Goal: Task Accomplishment & Management: Manage account settings

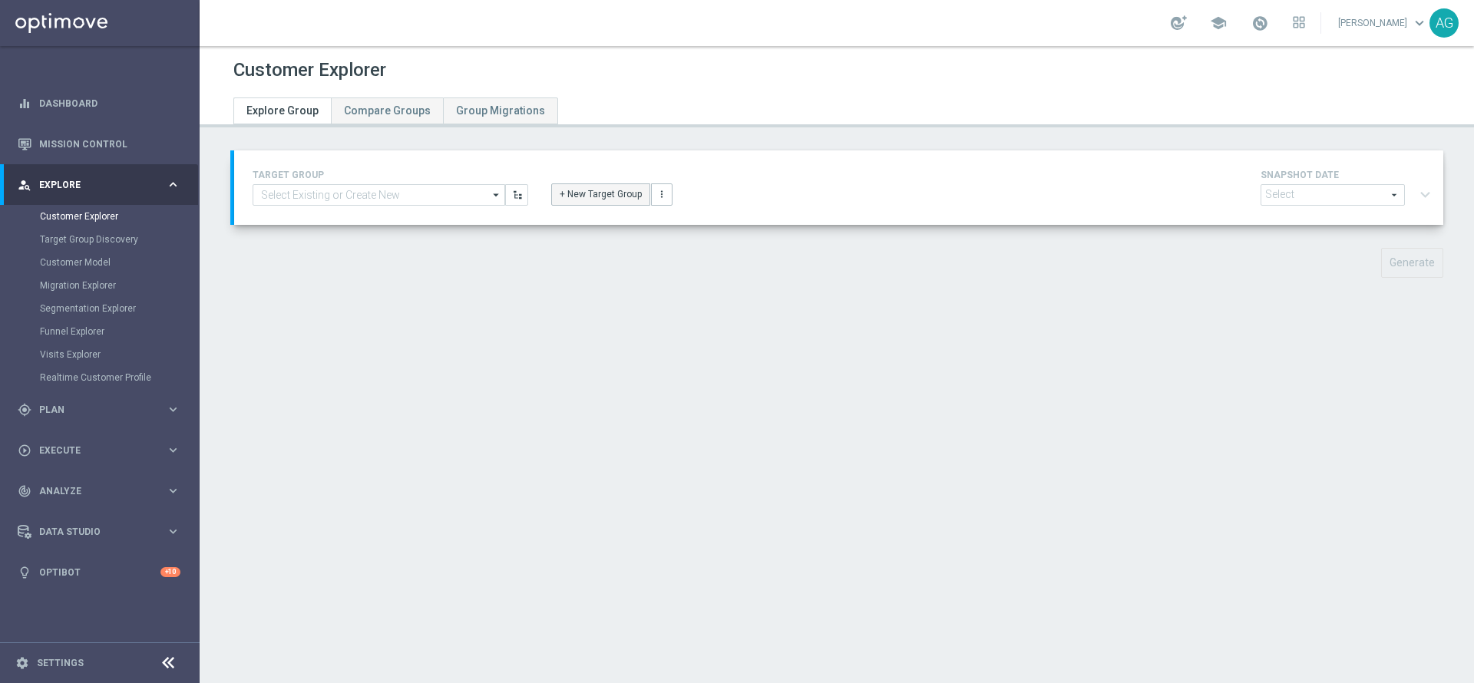
click at [587, 185] on button "+ New Target Group" at bounding box center [600, 195] width 99 height 22
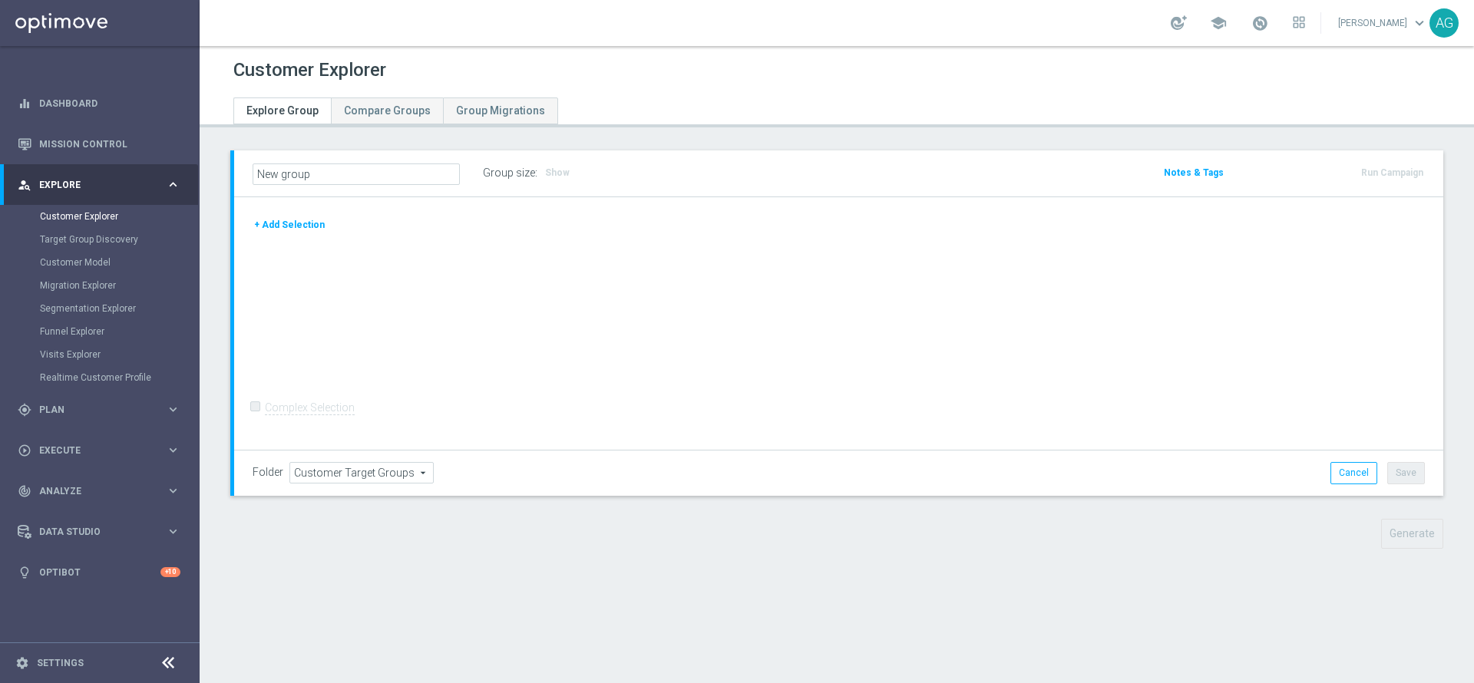
click at [273, 227] on button "+ Add Selection" at bounding box center [290, 225] width 74 height 17
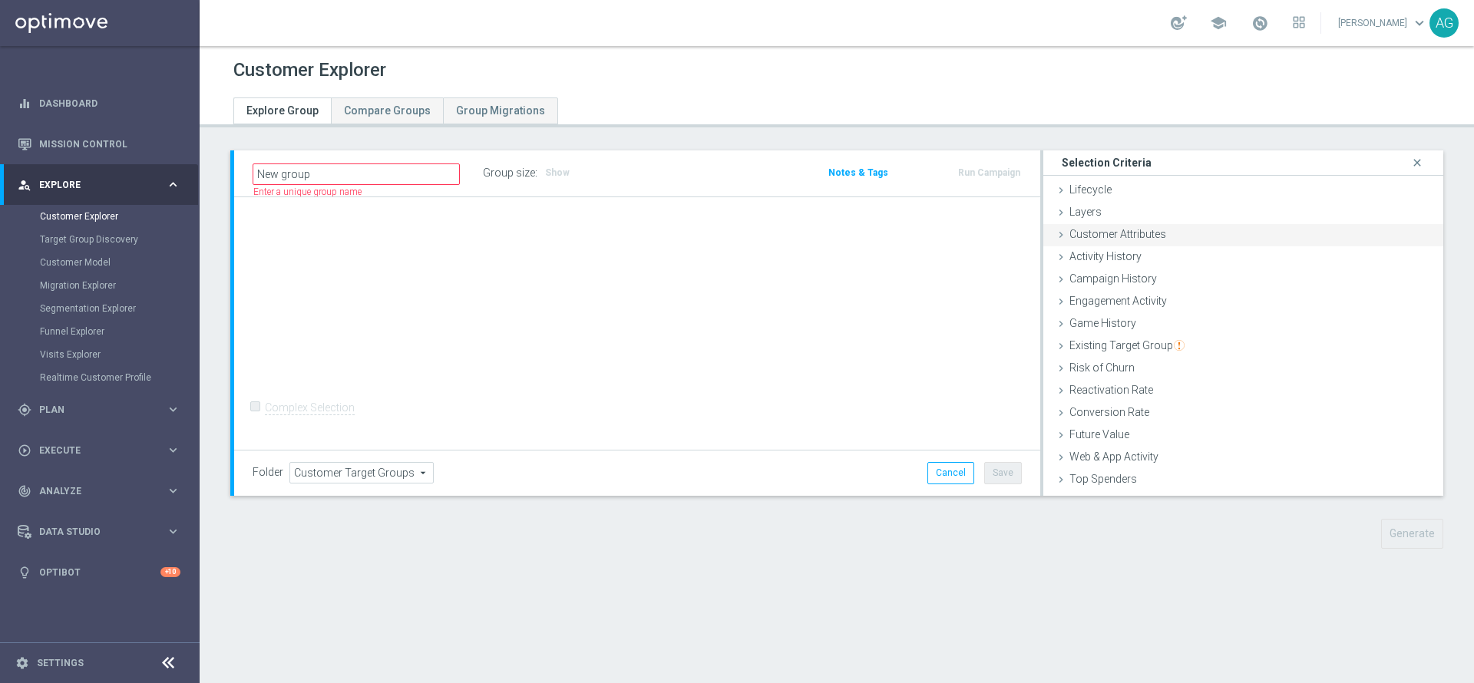
click at [1087, 237] on span "Customer Attributes" at bounding box center [1118, 234] width 97 height 12
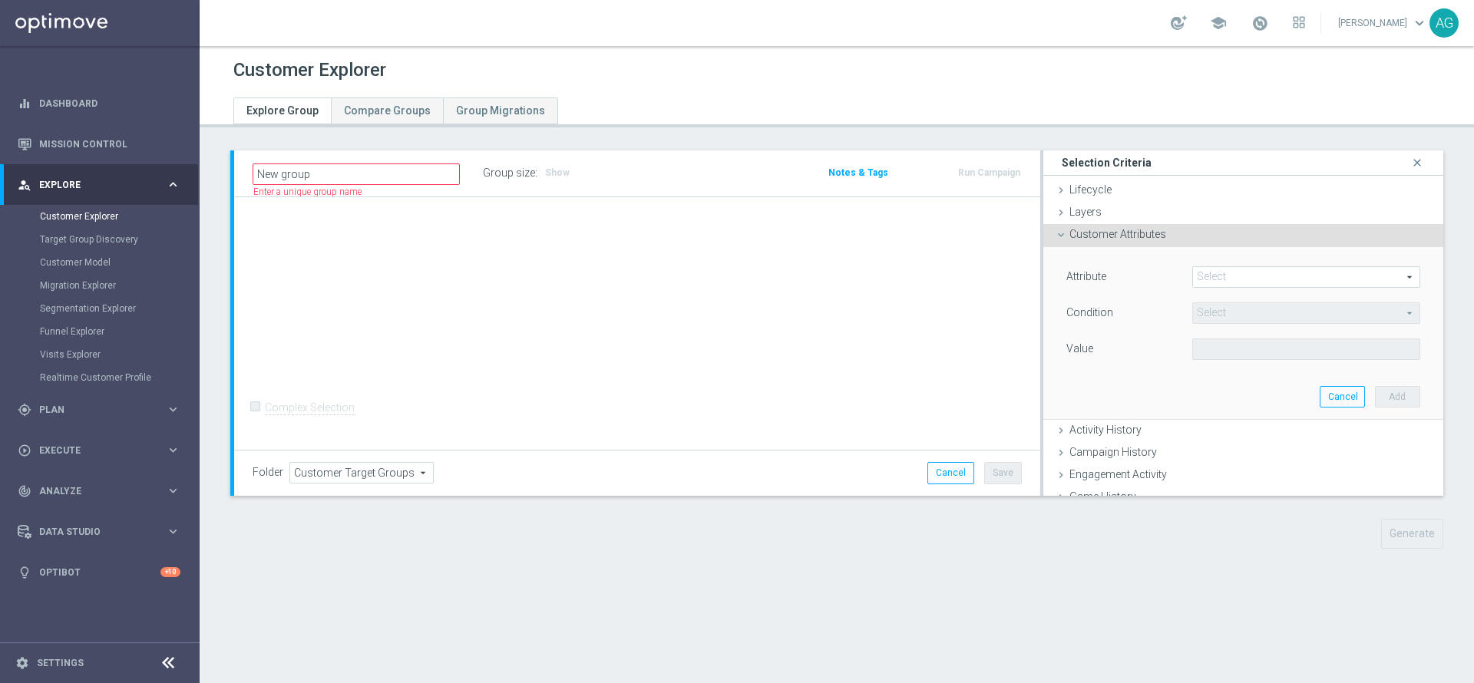
click at [1222, 283] on span at bounding box center [1306, 277] width 227 height 20
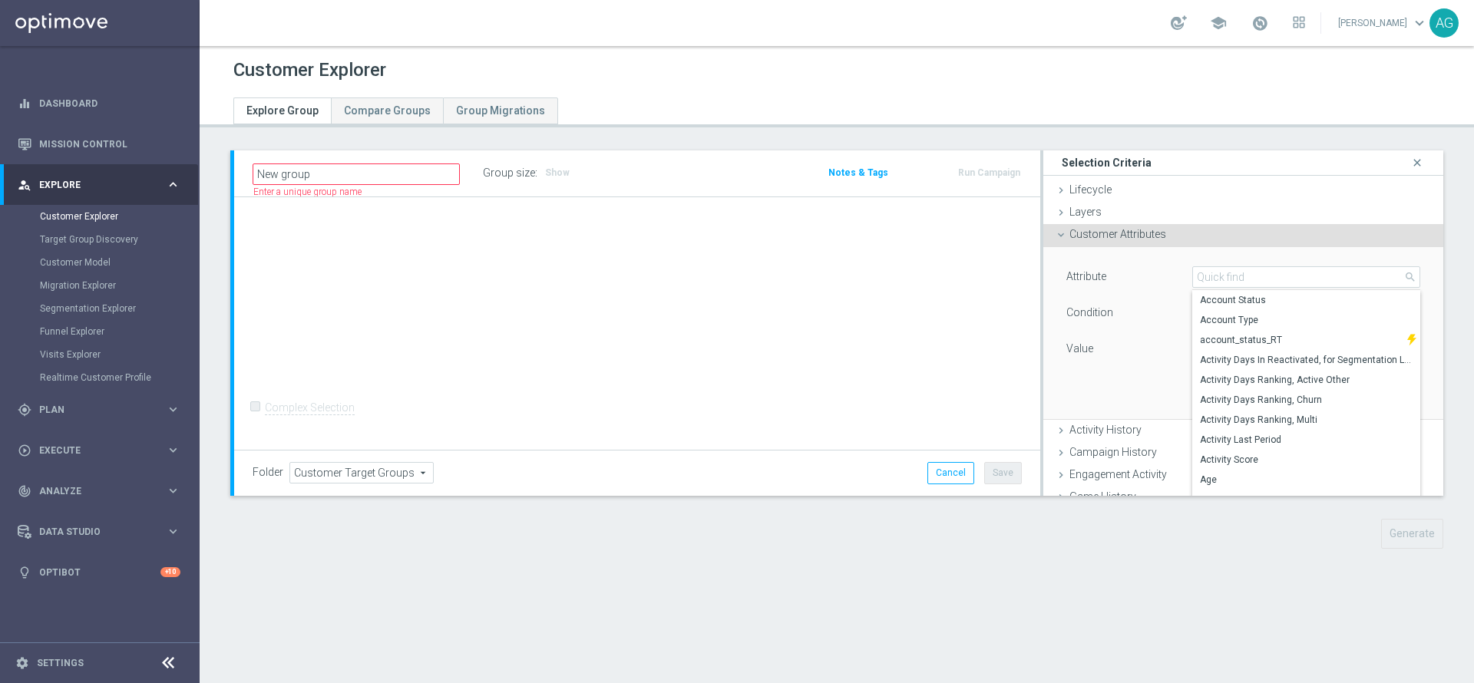
click at [1072, 299] on div "Attribute Select arrow_drop_down search Account Status Account Type account_sta…" at bounding box center [1244, 314] width 354 height 97
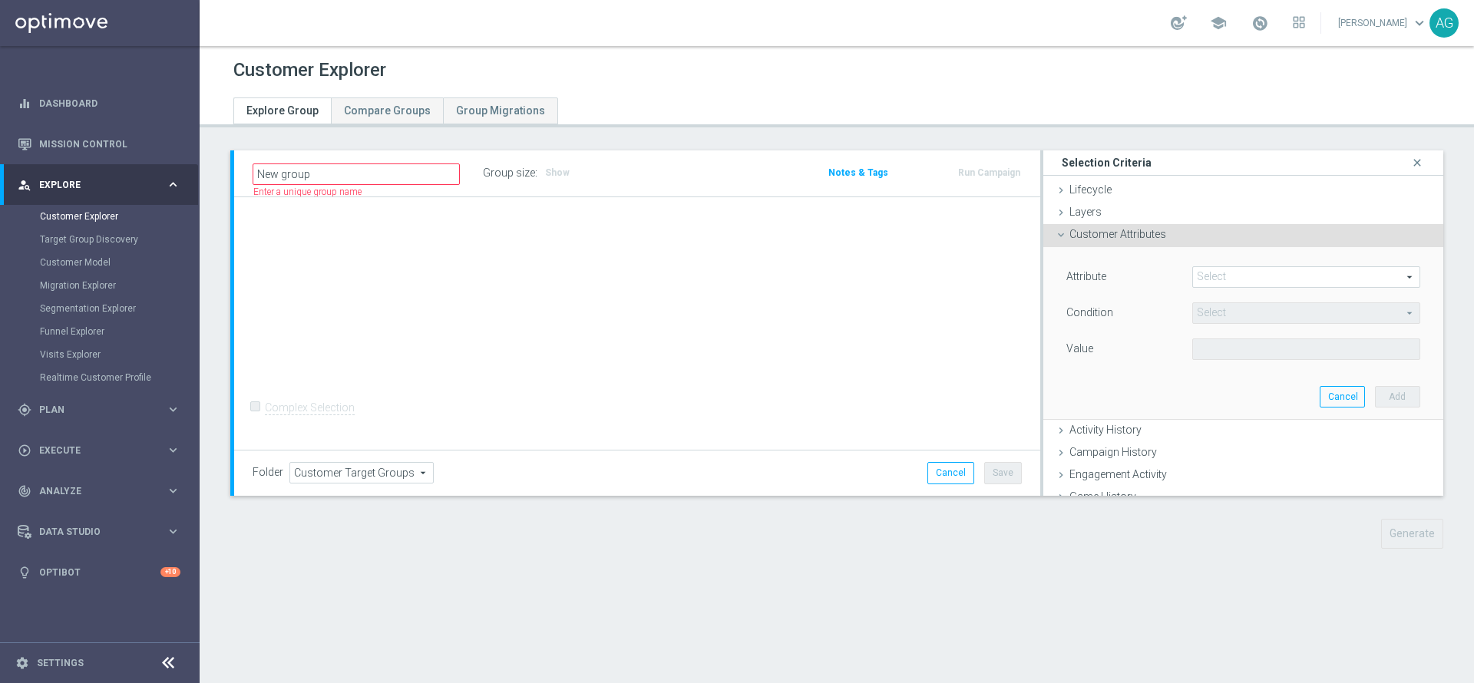
click at [1136, 238] on span "Customer Attributes" at bounding box center [1118, 234] width 97 height 12
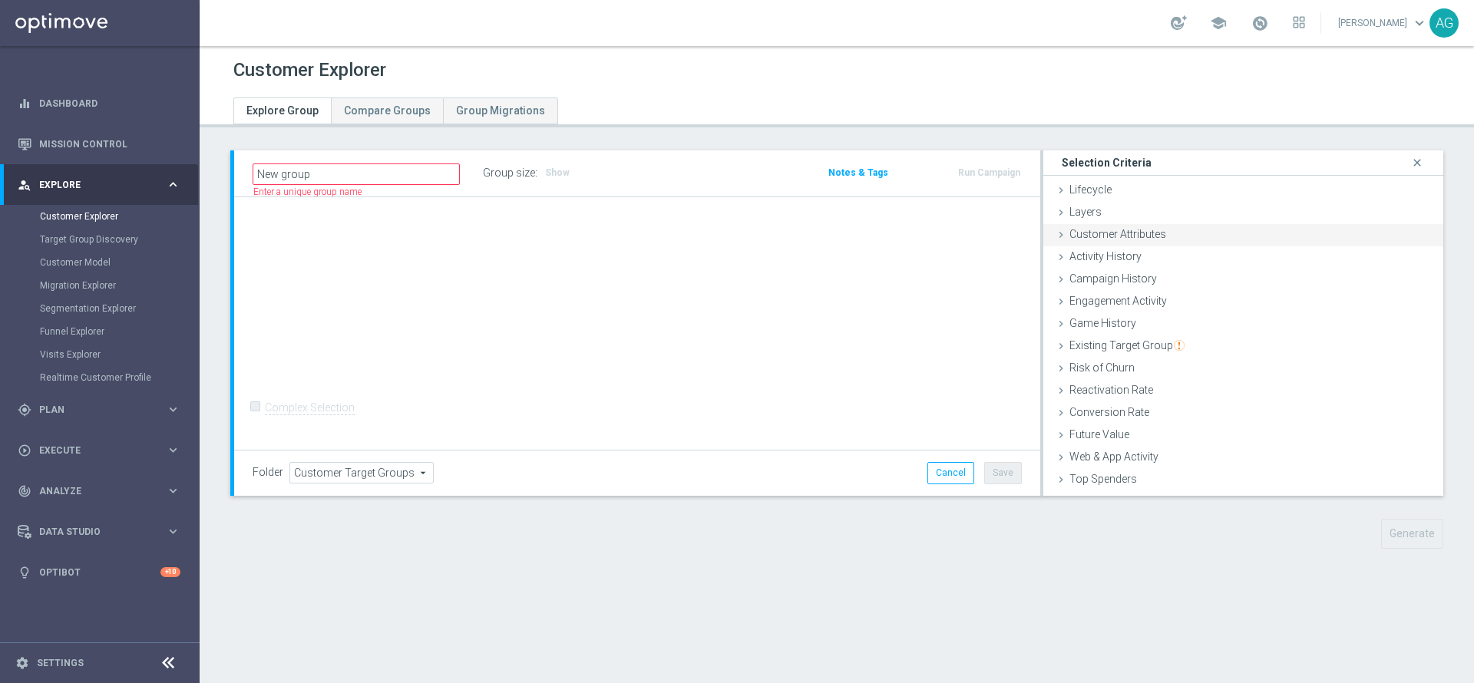
click at [1085, 229] on span "Customer Attributes" at bounding box center [1118, 234] width 97 height 12
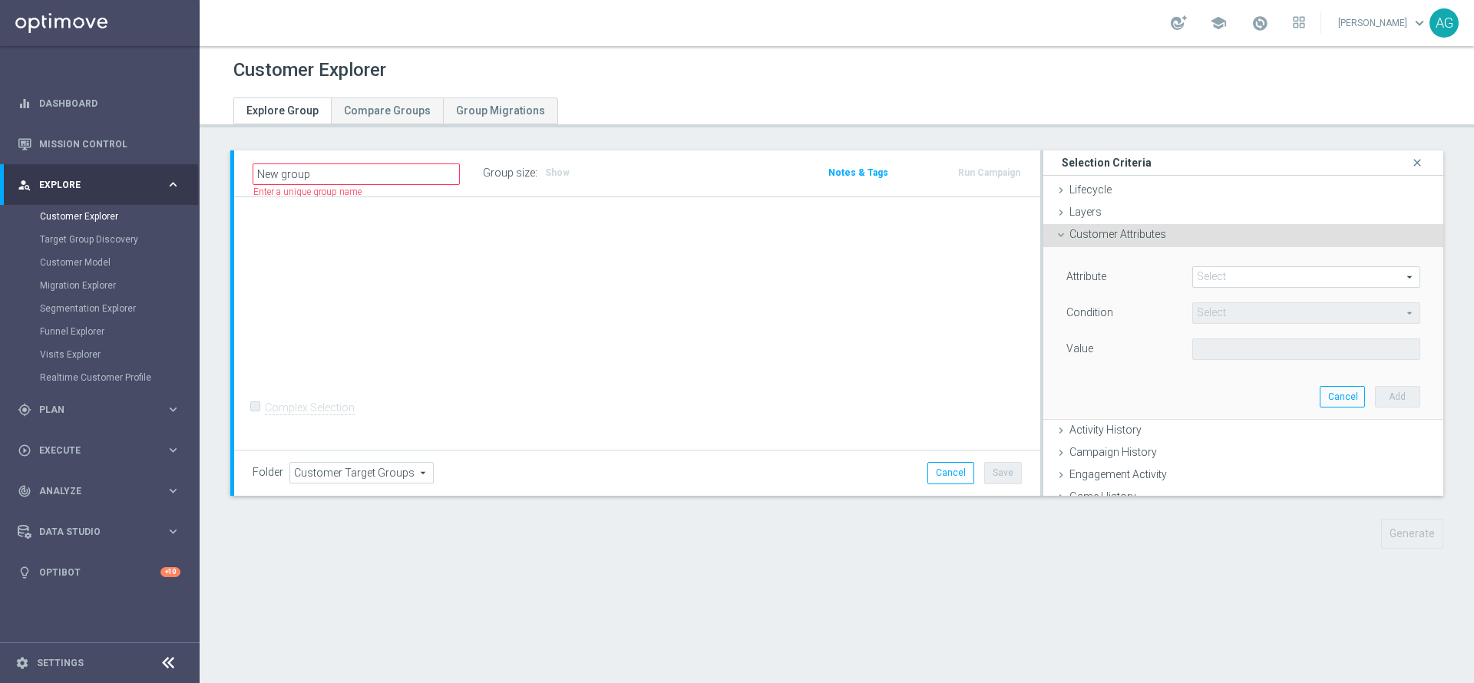
click at [1193, 274] on span at bounding box center [1306, 277] width 227 height 20
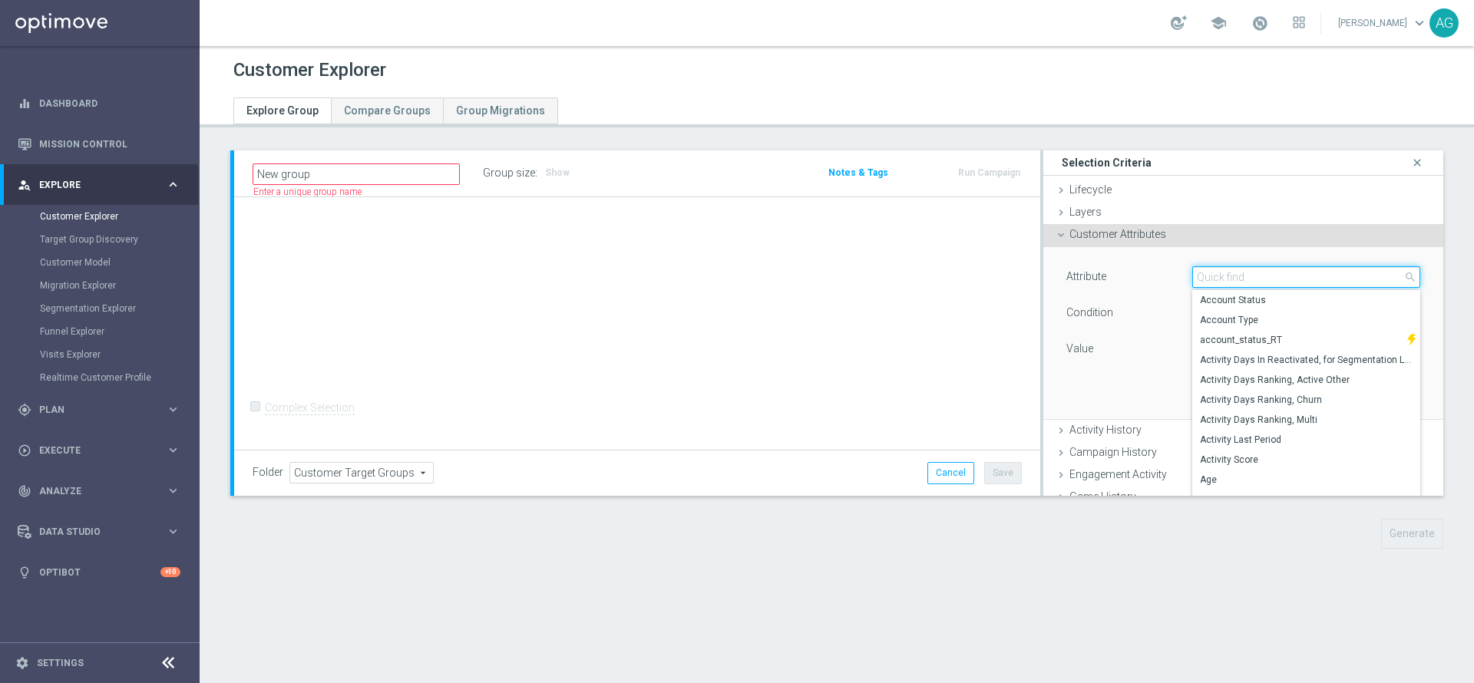
click at [1193, 274] on input "search" at bounding box center [1307, 277] width 228 height 22
type input "id"
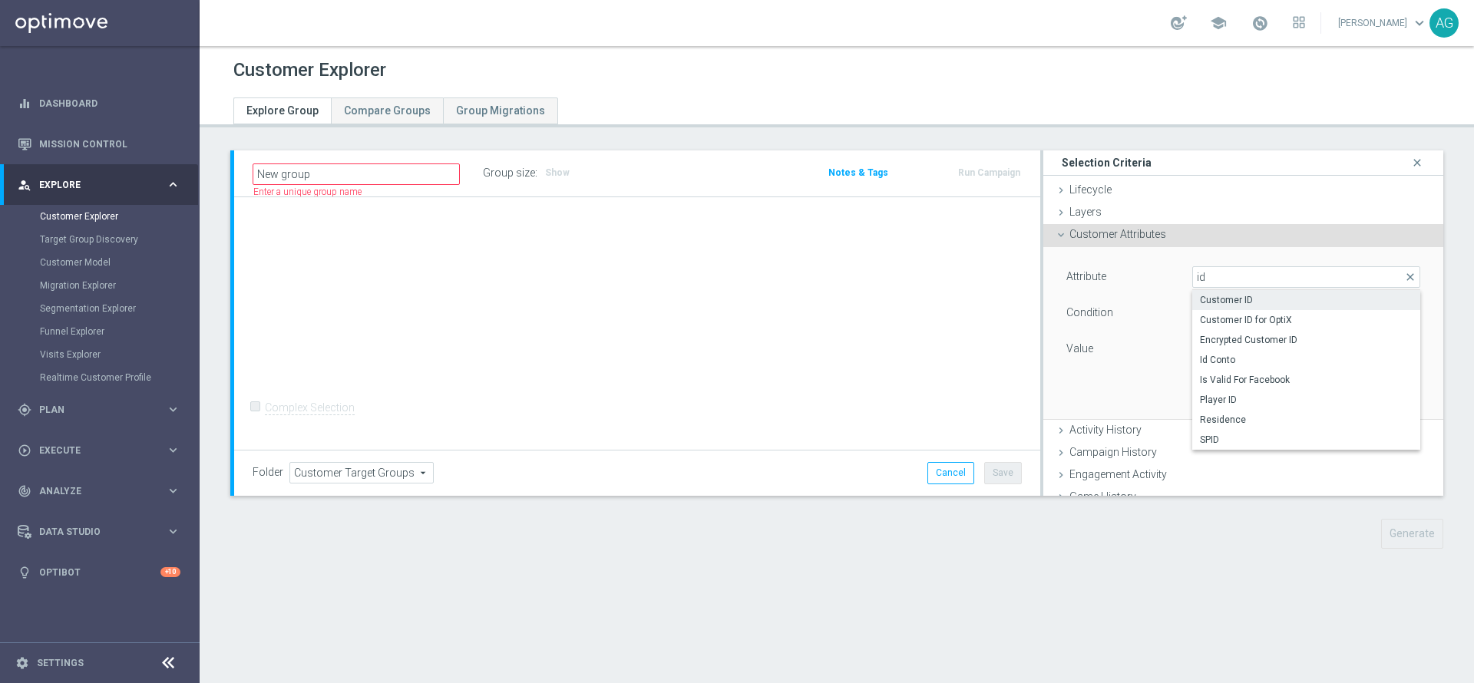
click at [1200, 302] on span "Customer ID" at bounding box center [1306, 300] width 213 height 12
type input "Customer ID"
type input "="
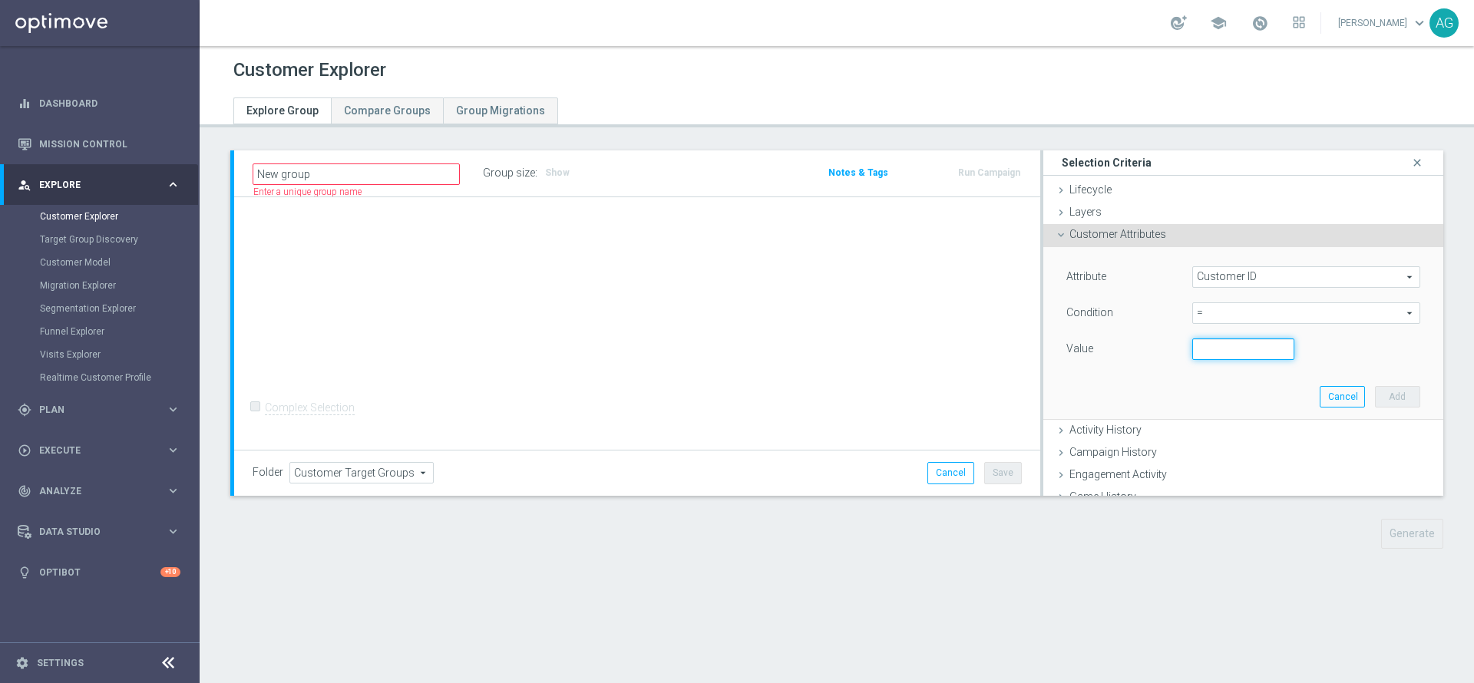
click at [1219, 342] on input "number" at bounding box center [1244, 350] width 103 height 22
paste input "3016527"
type input "3016527"
click at [1375, 405] on button "Add" at bounding box center [1397, 397] width 45 height 22
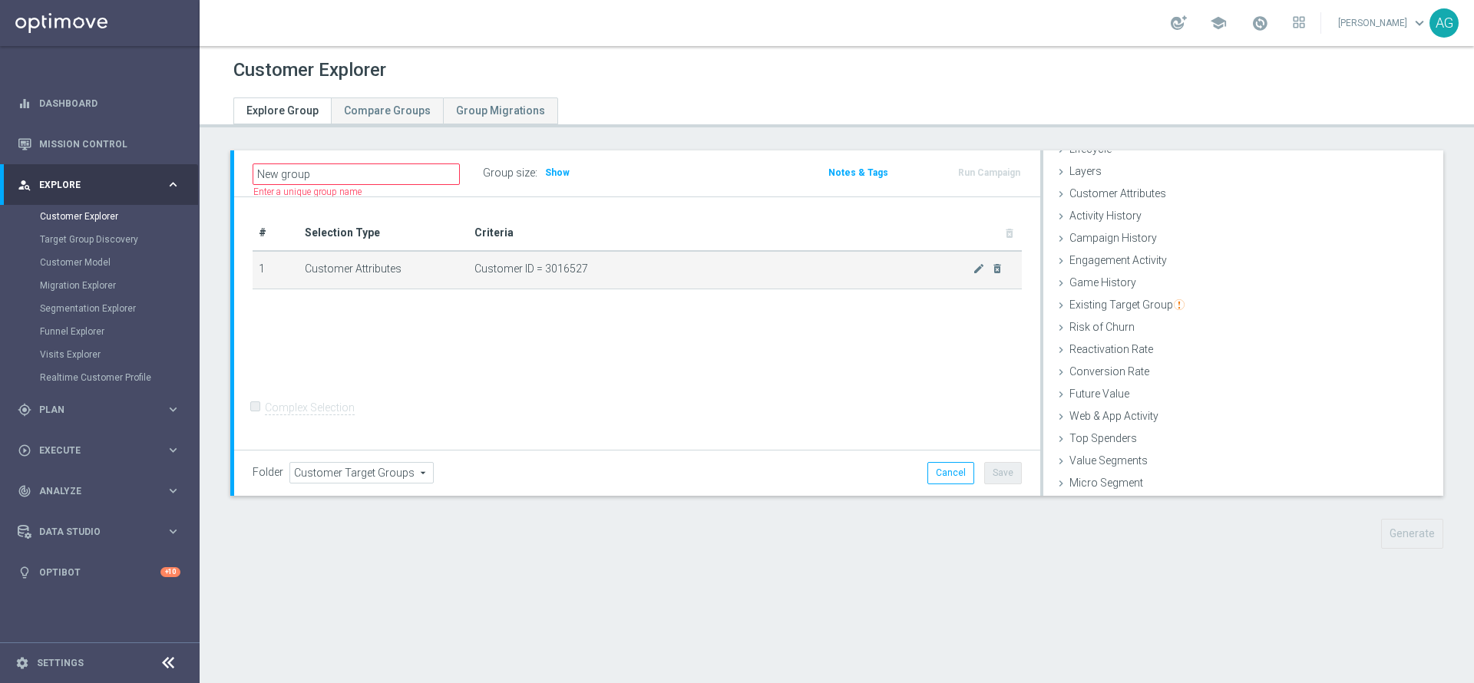
scroll to position [63, 0]
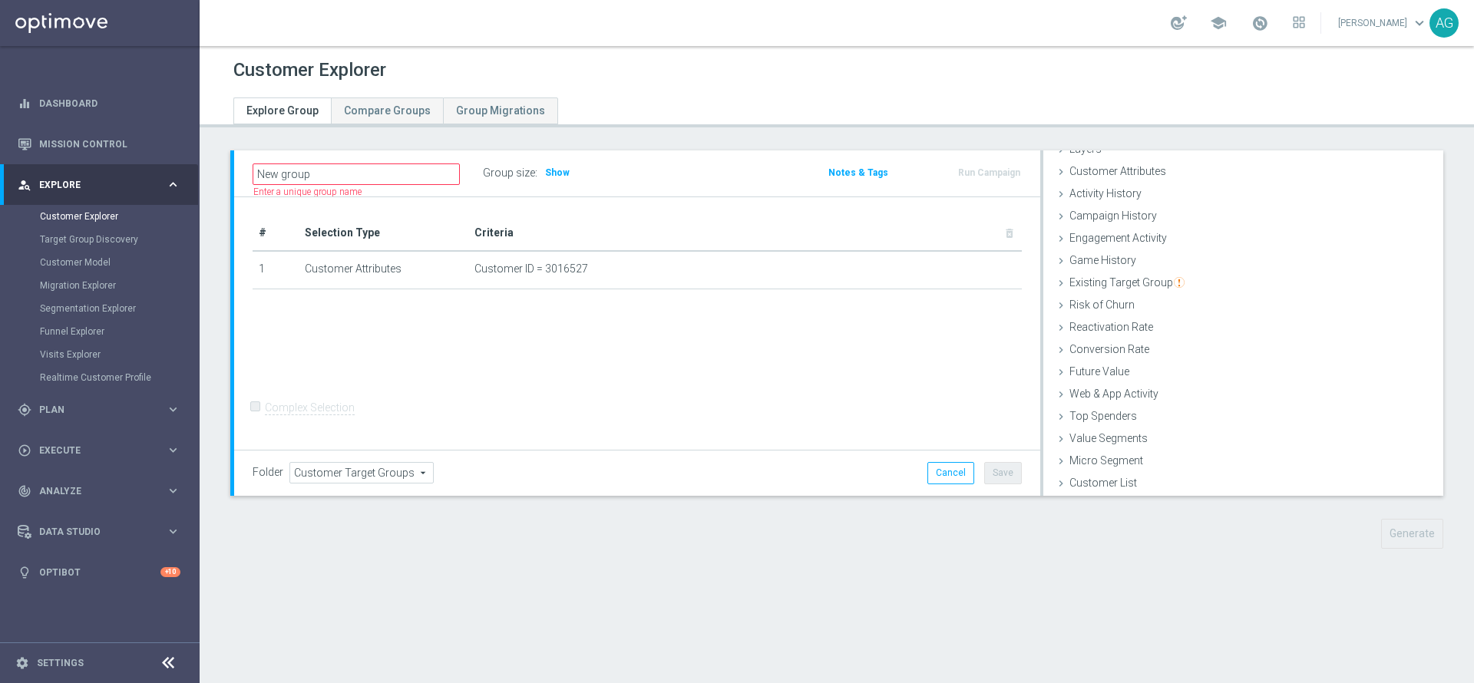
drag, startPoint x: 891, startPoint y: 408, endPoint x: 579, endPoint y: 266, distance: 342.3
click at [889, 407] on div "# Selection Type Criteria delete_forever 1 Customer Attributes Customer ID = 30…" at bounding box center [637, 323] width 806 height 253
click at [558, 166] on h3 "Show" at bounding box center [558, 172] width 28 height 17
click at [567, 352] on div "# Selection Type Criteria delete_forever 1 Customer Attributes Customer ID = 30…" at bounding box center [637, 323] width 806 height 253
click at [812, 423] on form "Complex Selection Invalid Expression" at bounding box center [637, 423] width 769 height 55
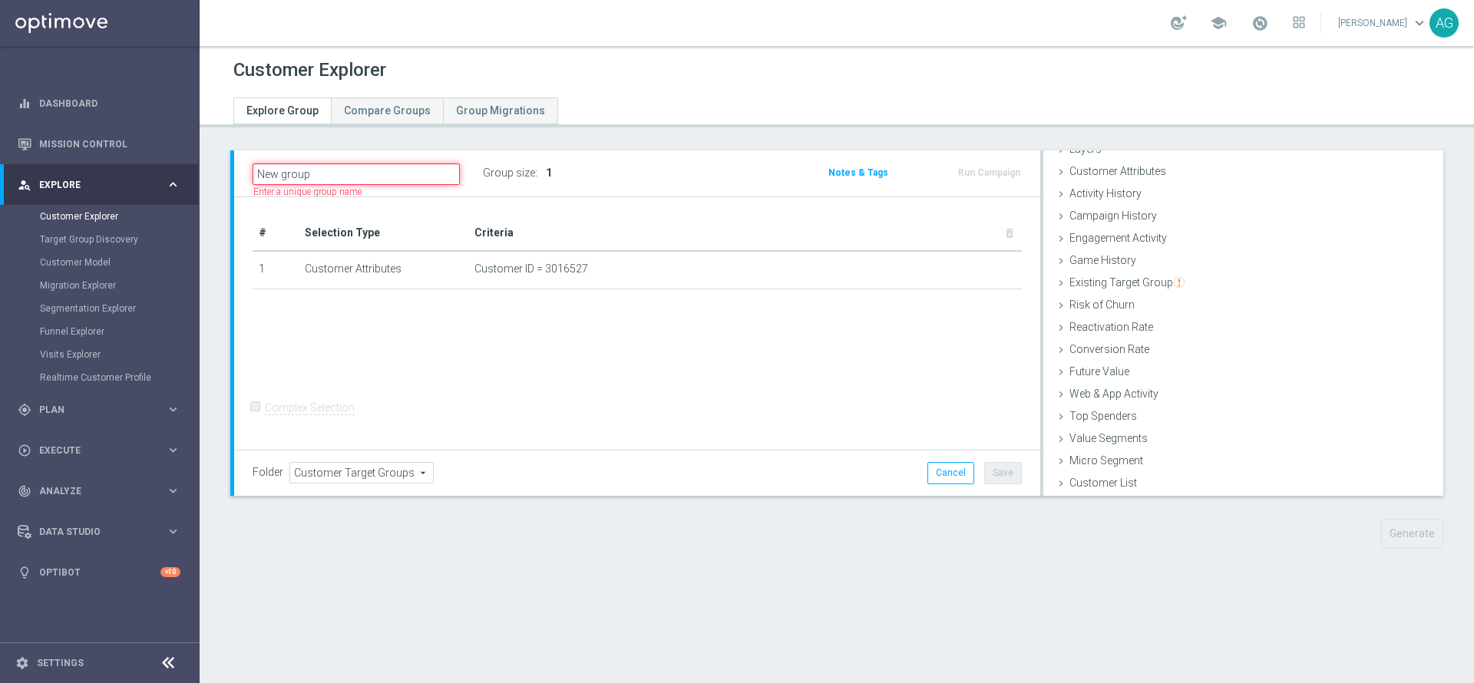
click at [366, 174] on input "New group" at bounding box center [356, 175] width 207 height 22
type input "New groupff"
drag, startPoint x: 643, startPoint y: 367, endPoint x: 678, endPoint y: 372, distance: 35.6
click at [646, 367] on div "# Selection Type Criteria delete_forever 1 Customer Attributes Customer ID = 30…" at bounding box center [637, 323] width 806 height 253
click at [592, 474] on div "Folder Customer Target Groups Customer Target Groups arrow_drop_down search Can…" at bounding box center [637, 473] width 769 height 22
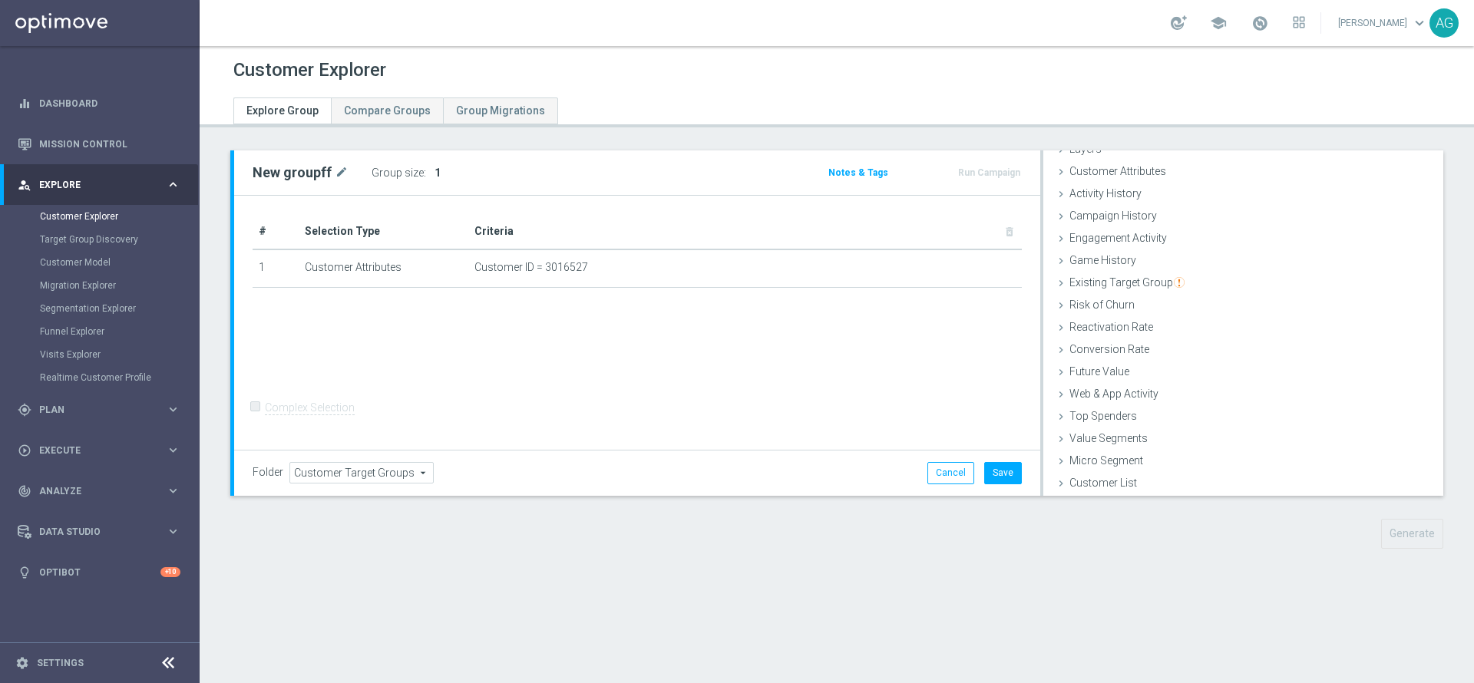
click at [782, 392] on div "# Selection Type Criteria delete_forever 1 Customer Attributes Customer ID = 30…" at bounding box center [637, 323] width 806 height 255
click at [737, 323] on div "# Selection Type Criteria delete_forever 1 Customer Attributes Customer ID = 30…" at bounding box center [637, 323] width 806 height 255
click at [1331, 518] on div "New groupff mode_edit Group size : 1 Notes & Tags Run Campaign" at bounding box center [837, 362] width 1275 height 422
click at [508, 344] on div "# Selection Type Criteria delete_forever 1 Customer Attributes Customer ID = 30…" at bounding box center [637, 323] width 806 height 255
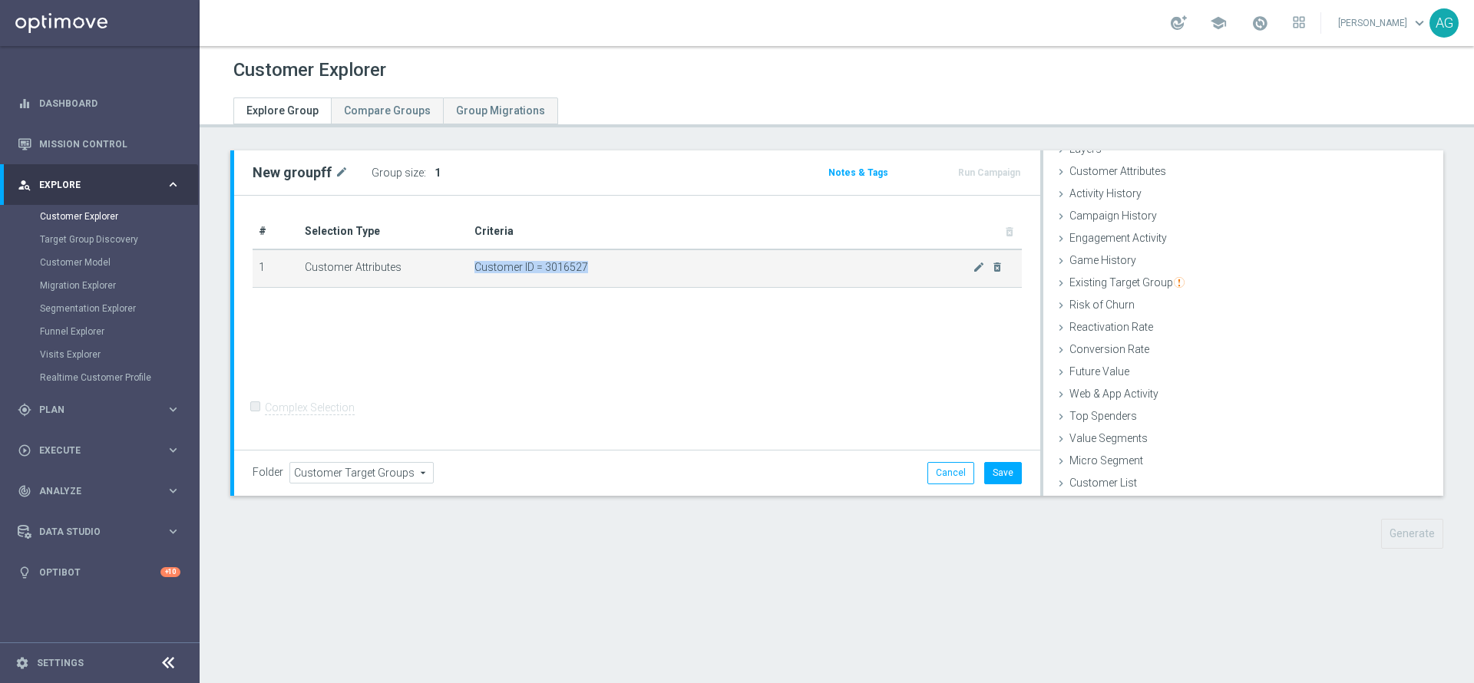
drag, startPoint x: 577, startPoint y: 266, endPoint x: 835, endPoint y: 284, distance: 258.6
click at [835, 284] on td "Customer ID = 3016527 mode_edit delete_forever" at bounding box center [745, 269] width 554 height 38
drag, startPoint x: 835, startPoint y: 284, endPoint x: 844, endPoint y: 284, distance: 8.4
click at [844, 284] on td "Customer ID = 3016527 mode_edit delete_forever" at bounding box center [745, 269] width 554 height 38
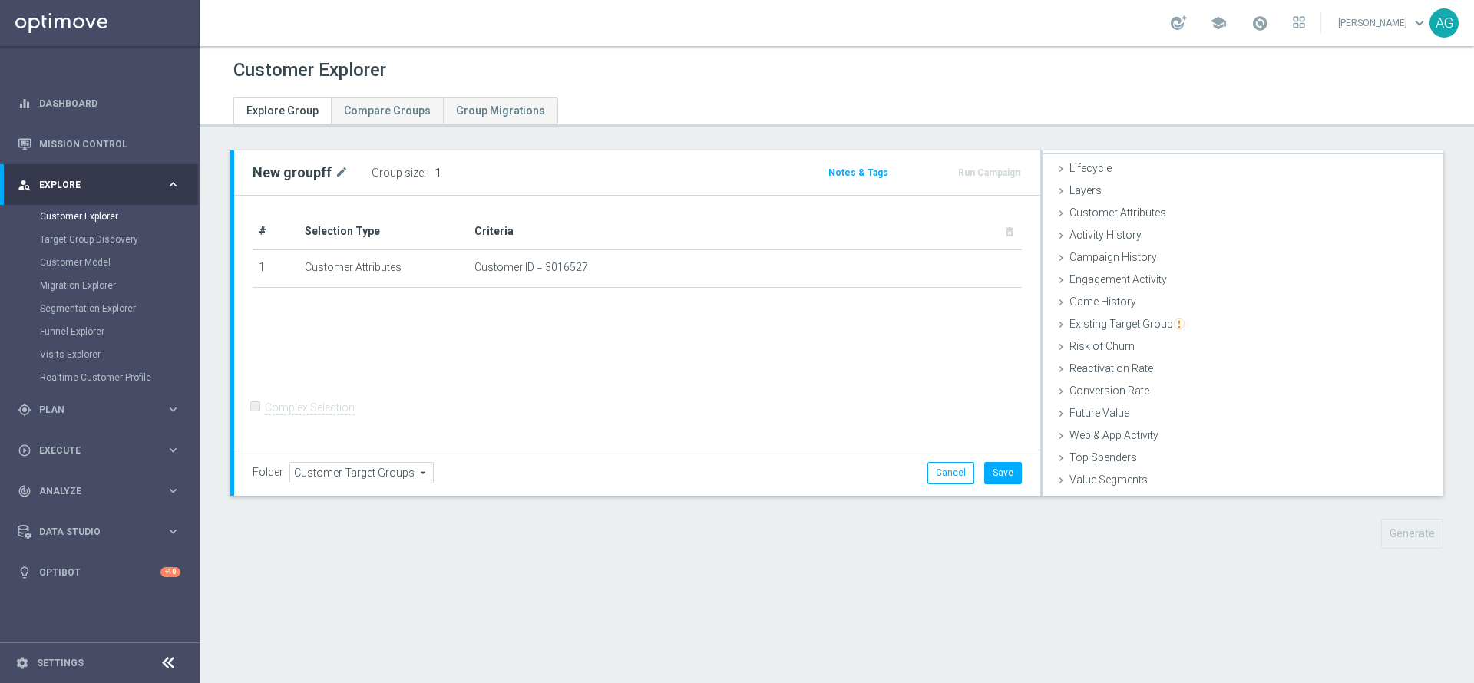
scroll to position [0, 0]
click at [791, 359] on div "# Selection Type Criteria delete_forever 1 Customer Attributes Customer ID = 30…" at bounding box center [637, 323] width 806 height 255
click at [331, 170] on div "New groupff mode_edit" at bounding box center [301, 173] width 96 height 18
click at [340, 170] on icon "mode_edit" at bounding box center [342, 173] width 14 height 18
click at [405, 402] on div "# Selection Type Criteria delete_forever 1 Customer Attributes Customer ID = 30…" at bounding box center [637, 323] width 806 height 253
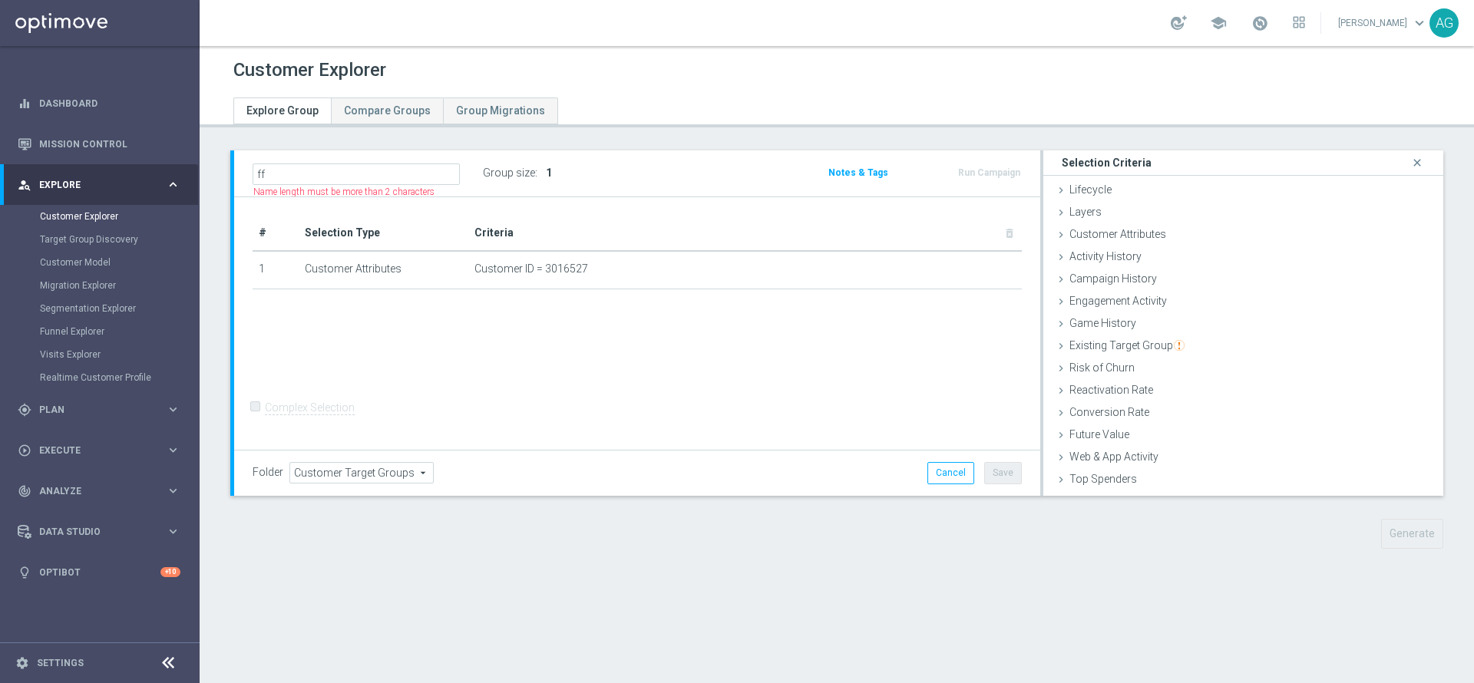
click at [465, 313] on div "+ Add Selection" at bounding box center [637, 309] width 792 height 12
click at [339, 164] on input "ff" at bounding box center [356, 175] width 207 height 22
click at [477, 376] on div "# Selection Type Criteria delete_forever 1 Customer Attributes Customer ID = 30…" at bounding box center [637, 323] width 806 height 253
click at [307, 457] on div "Folder Customer Target Groups Customer Target Groups arrow_drop_down search Can…" at bounding box center [637, 472] width 806 height 45
click at [319, 468] on span "Customer Target Groups" at bounding box center [361, 473] width 143 height 20
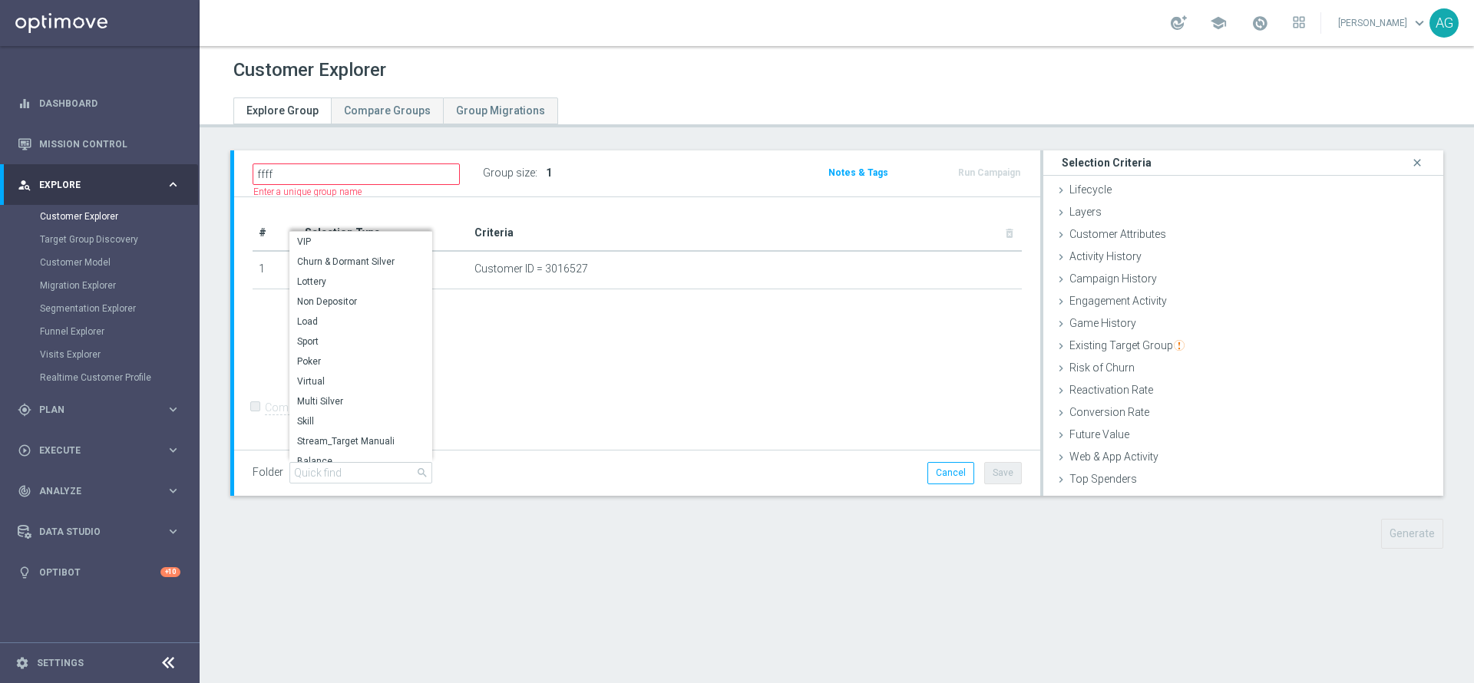
click at [457, 455] on div "Folder Customer Target Groups Customer Target Groups arrow_drop_down search VIP…" at bounding box center [637, 472] width 806 height 45
click at [565, 309] on div "+ Add Selection" at bounding box center [637, 309] width 792 height 12
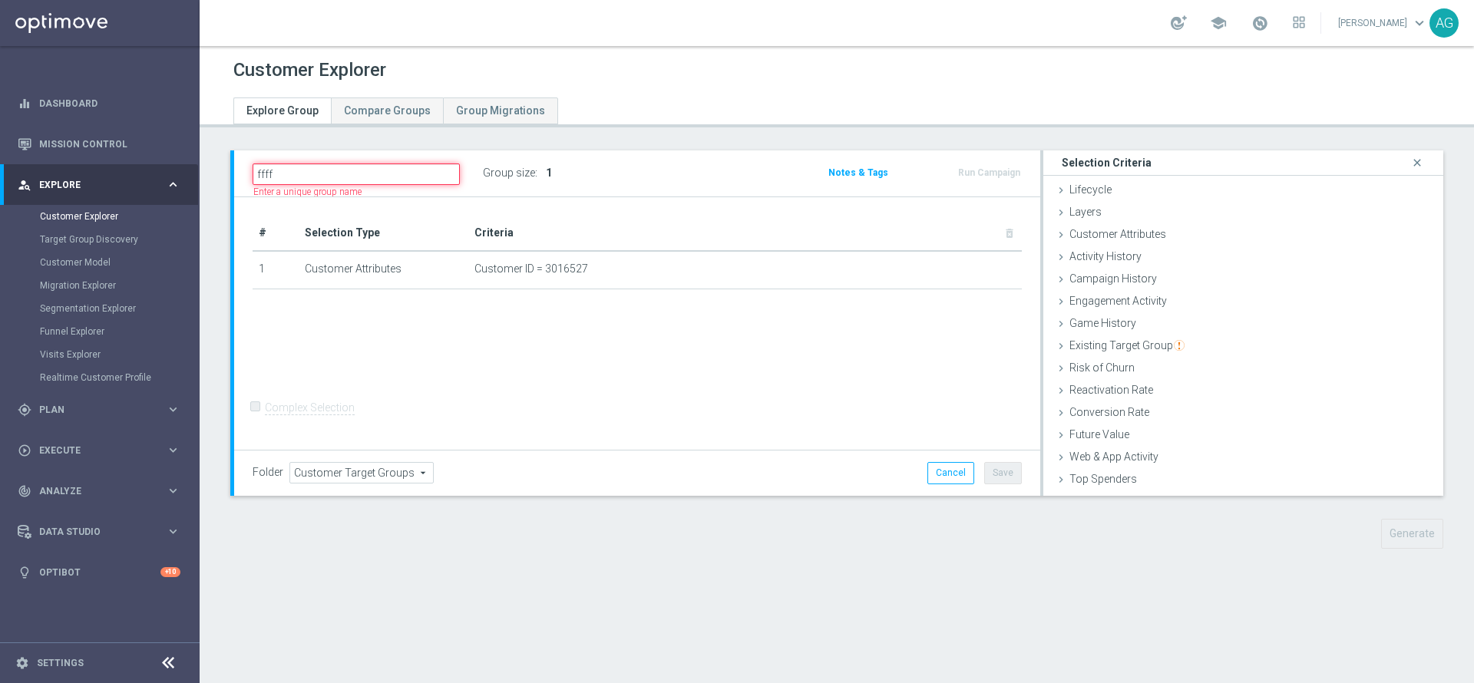
click at [407, 174] on input "ffff" at bounding box center [356, 175] width 207 height 22
click at [557, 342] on div "# Selection Type Criteria delete_forever 1 Customer Attributes Customer ID = 30…" at bounding box center [637, 323] width 806 height 253
click at [338, 162] on div "ffff Name length must be more than 2 characters Name length must be under 850 c…" at bounding box center [368, 173] width 230 height 22
click at [621, 325] on div "# Selection Type Criteria delete_forever 1 Customer Attributes Customer ID = 30…" at bounding box center [637, 323] width 806 height 253
click at [323, 170] on input "ffff" at bounding box center [356, 175] width 207 height 22
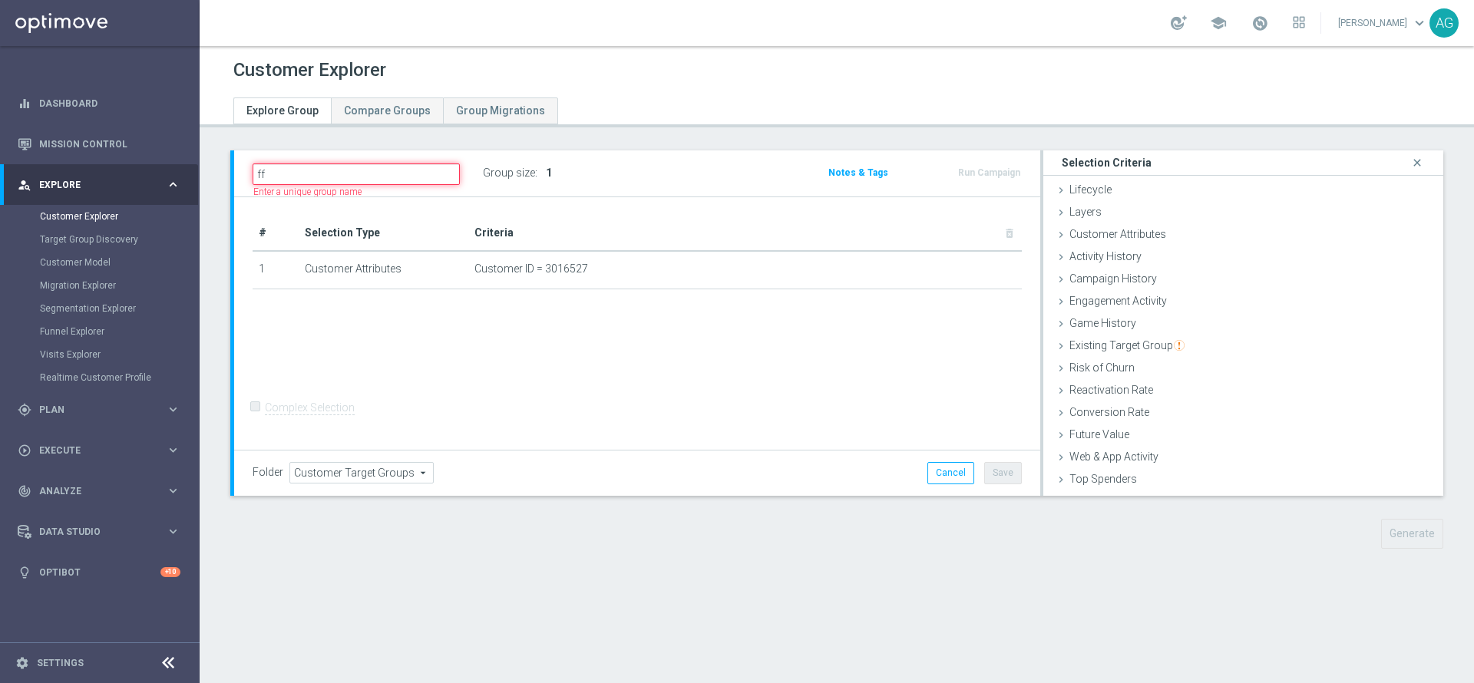
type input "f"
click at [129, 237] on link "Target Group Discovery" at bounding box center [100, 239] width 120 height 12
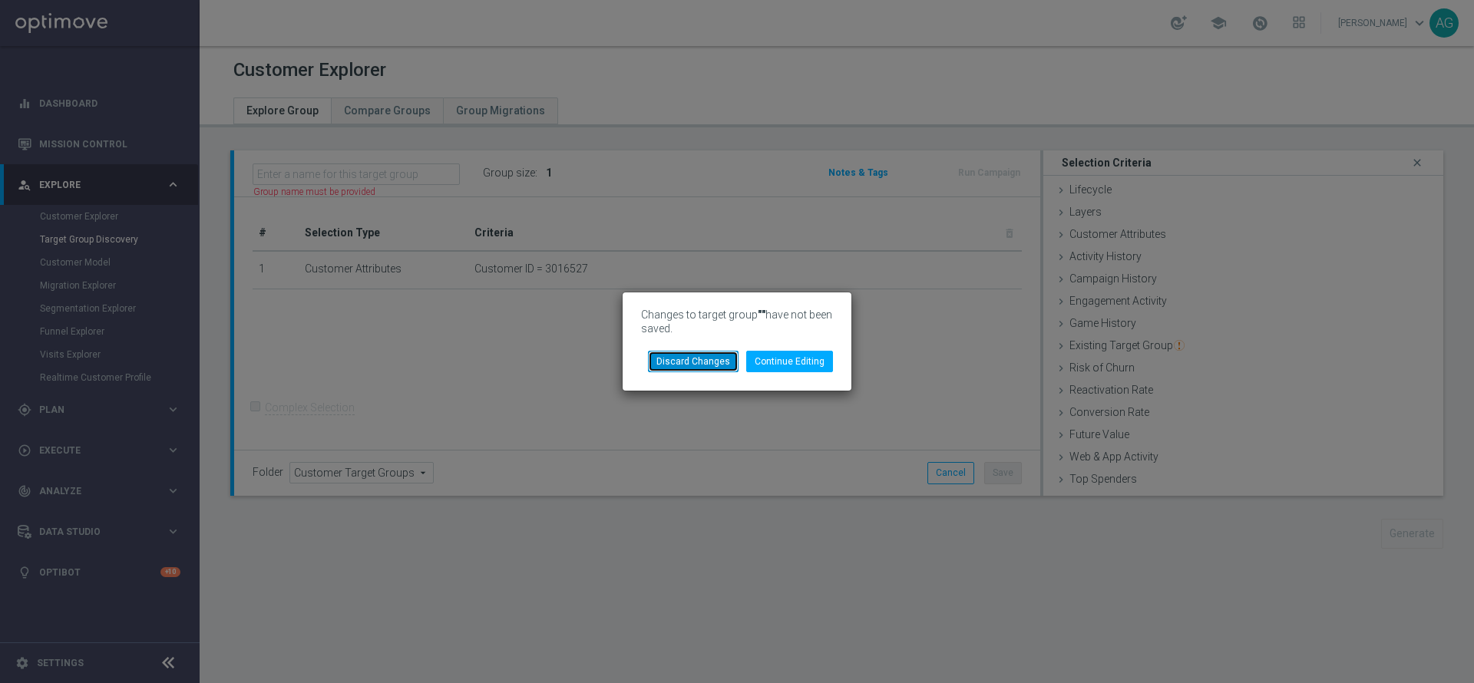
click at [731, 355] on button "Discard Changes" at bounding box center [693, 362] width 91 height 22
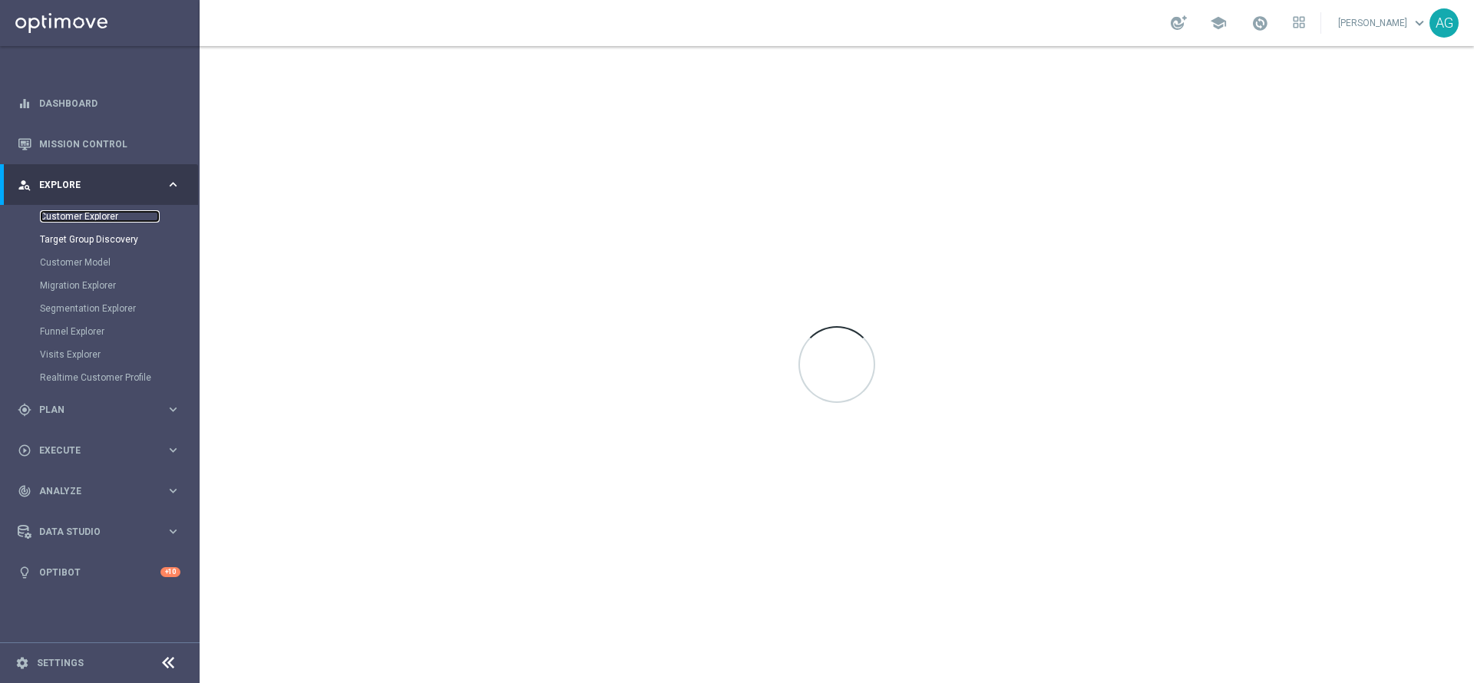
click at [78, 213] on link "Customer Explorer" at bounding box center [100, 216] width 120 height 12
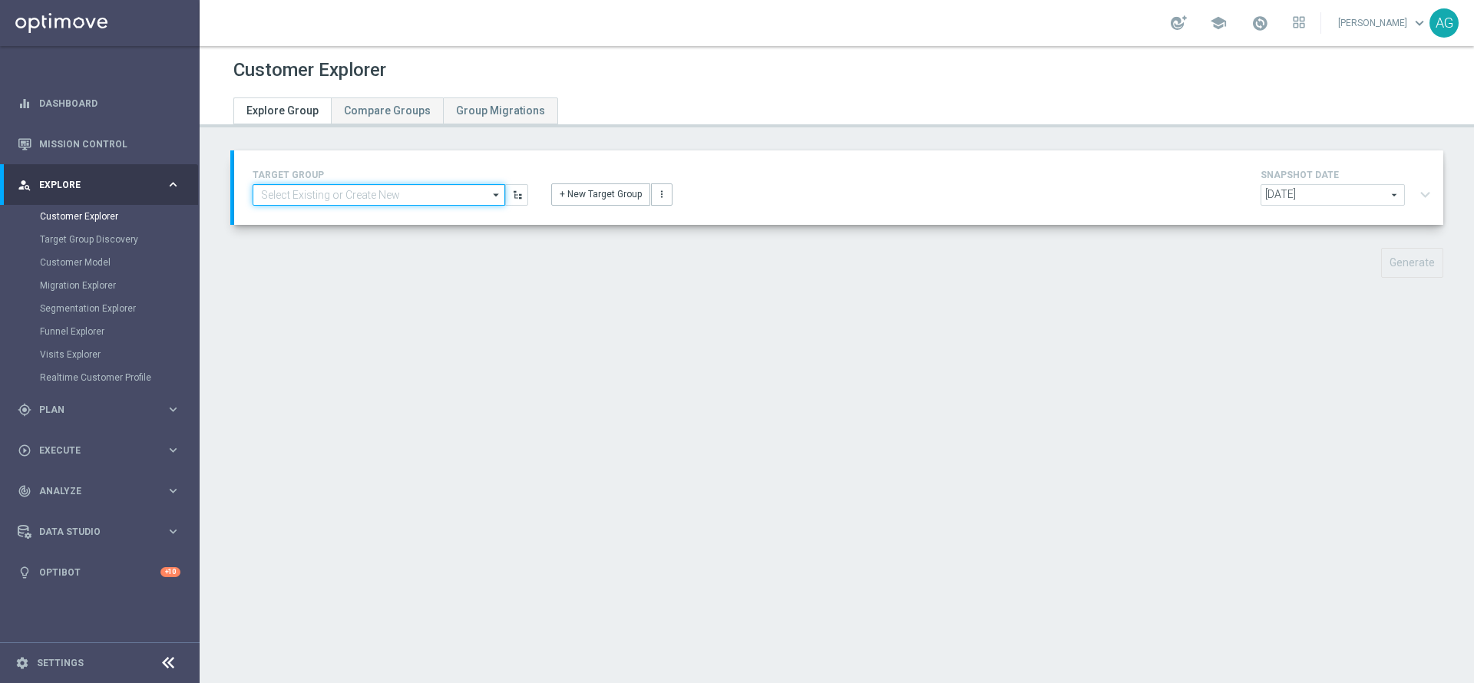
click at [315, 197] on input at bounding box center [379, 195] width 253 height 22
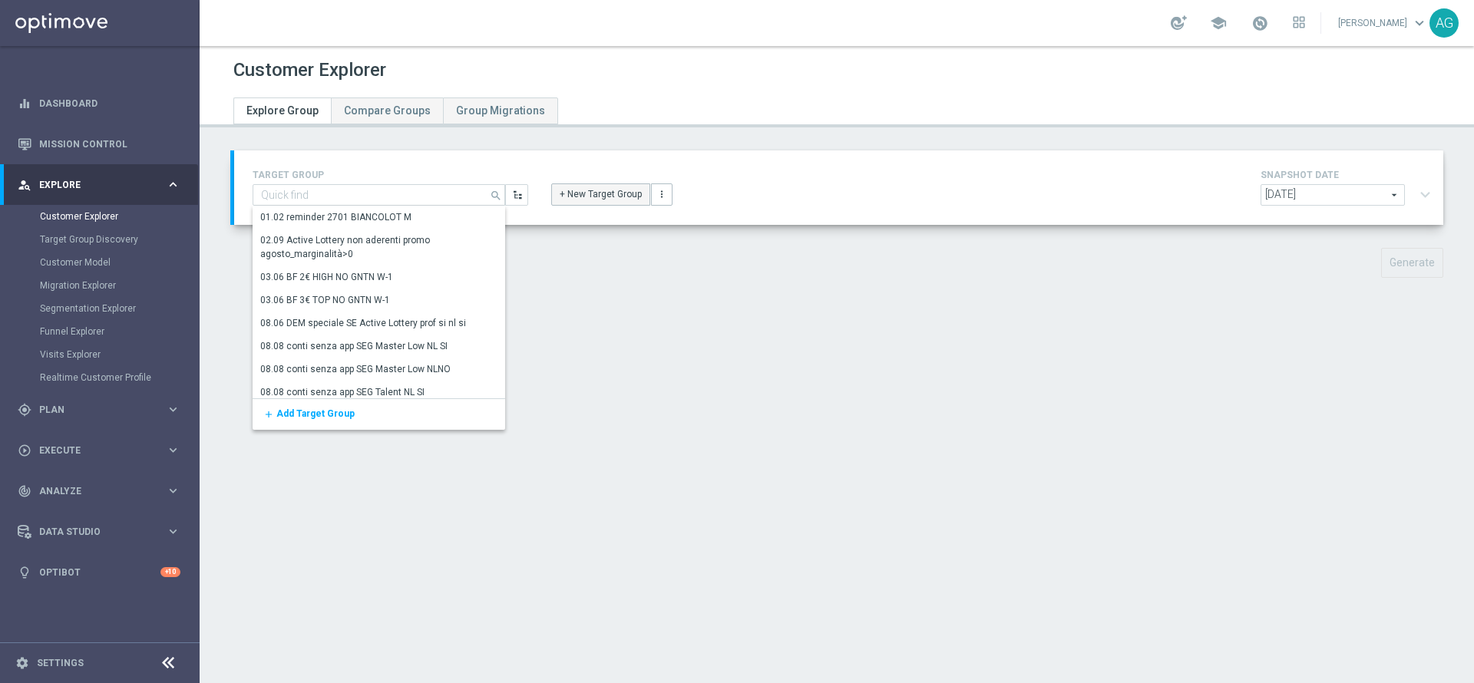
click at [595, 193] on button "+ New Target Group" at bounding box center [600, 195] width 99 height 22
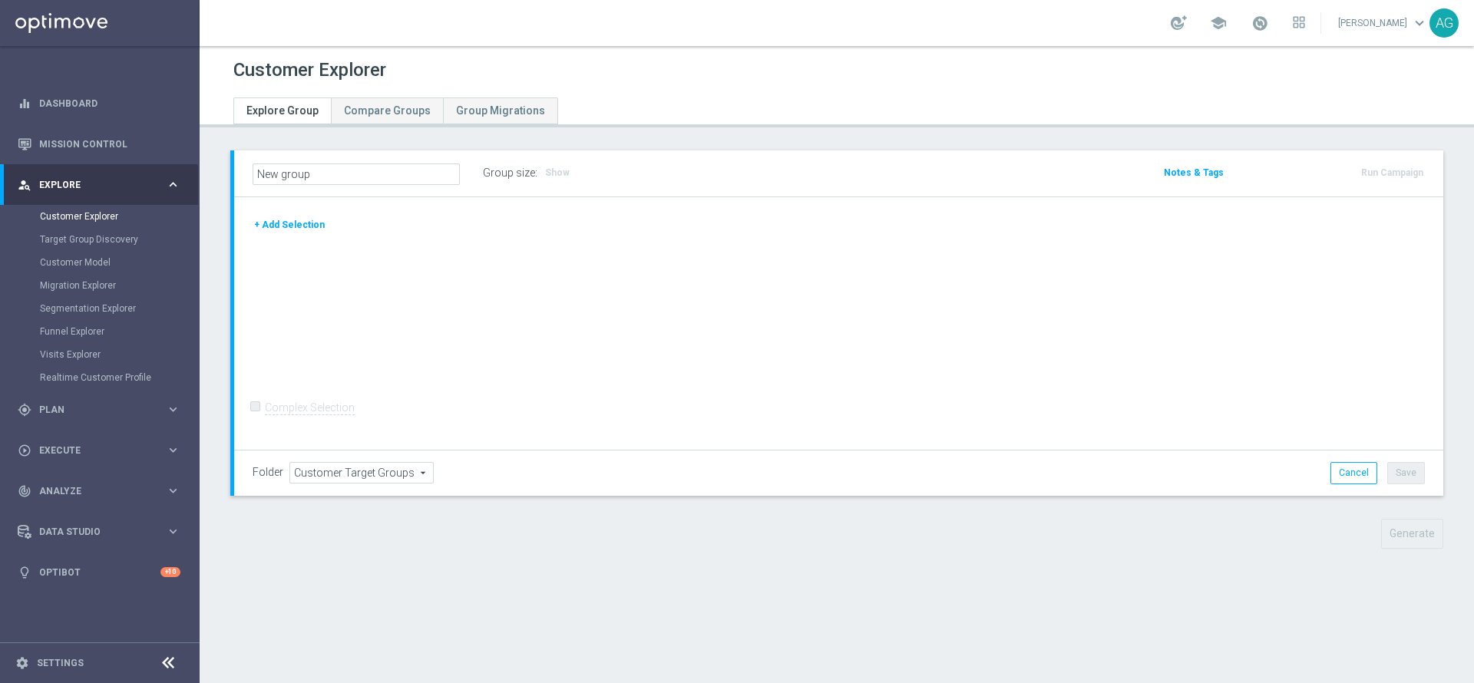
click at [282, 224] on button "+ Add Selection" at bounding box center [290, 225] width 74 height 17
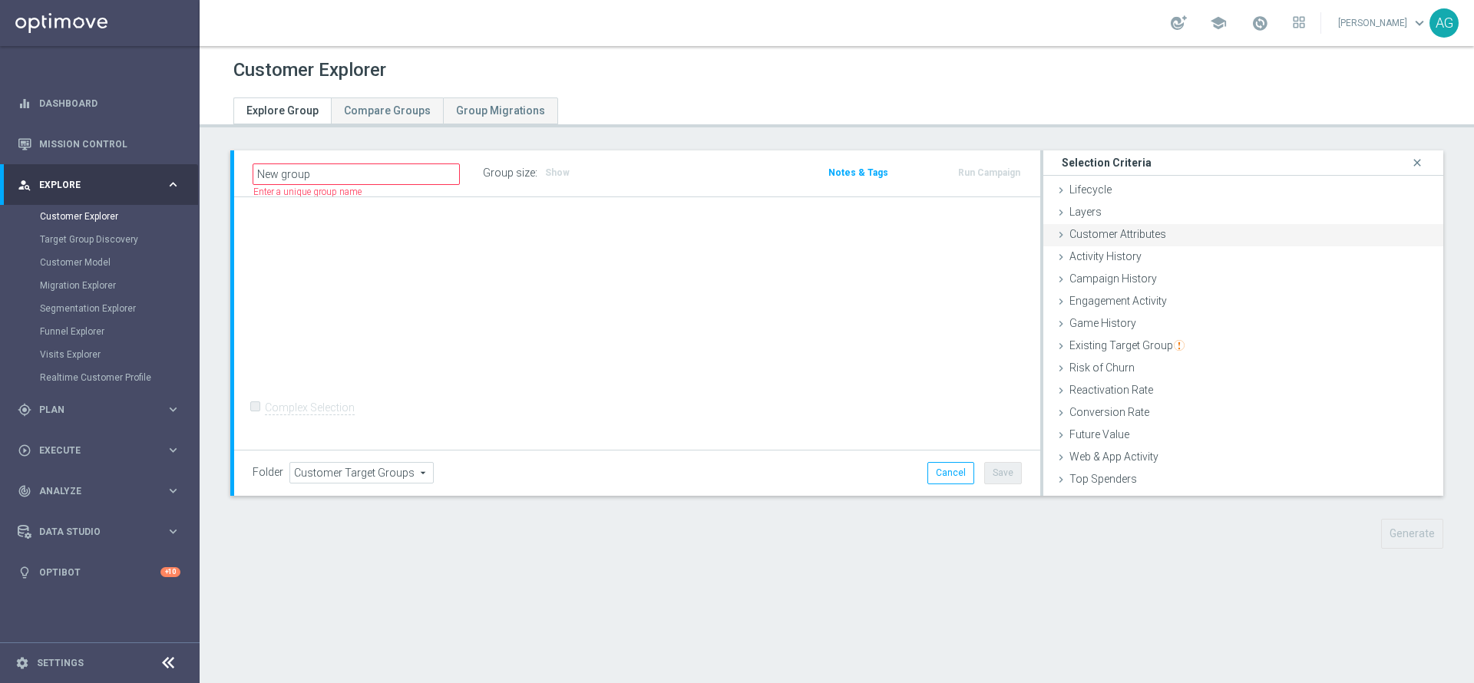
click at [1130, 238] on span "Customer Attributes" at bounding box center [1118, 234] width 97 height 12
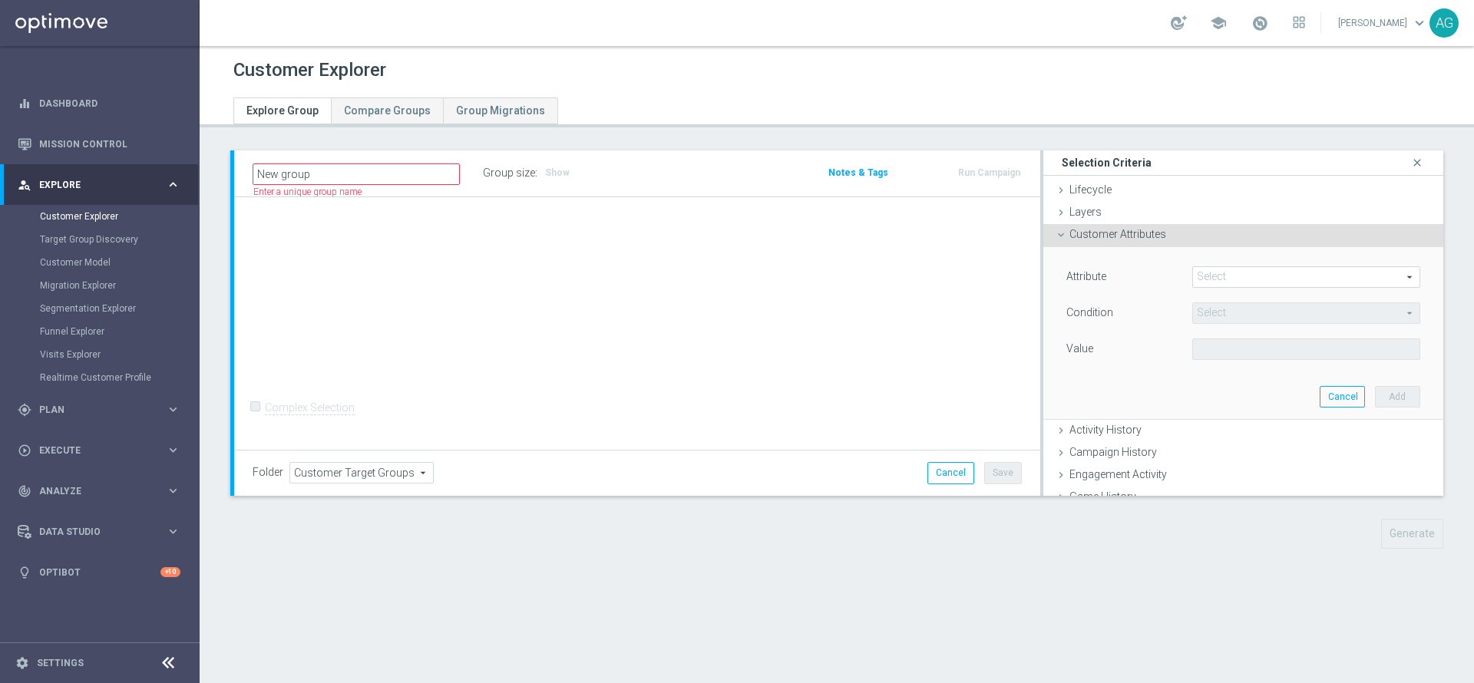
click at [1193, 267] on span at bounding box center [1306, 277] width 227 height 20
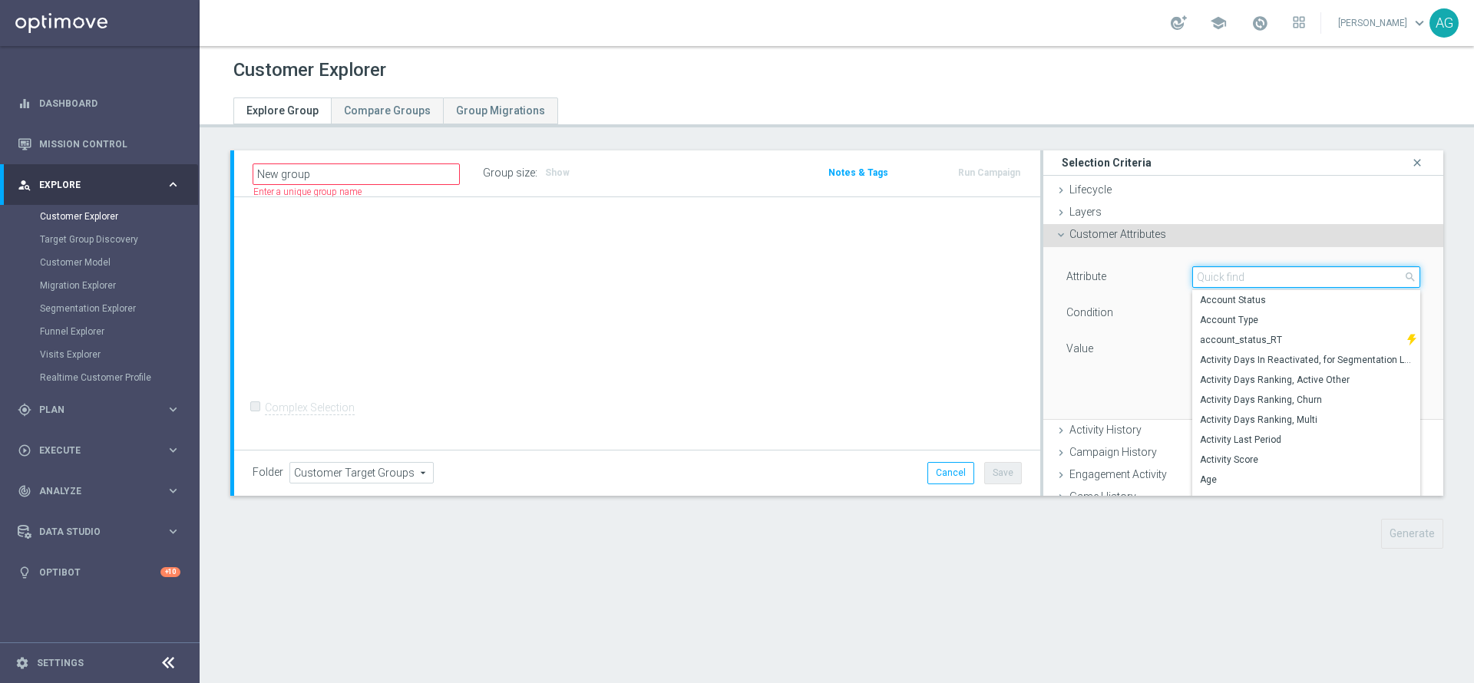
click at [1194, 266] on input "search" at bounding box center [1307, 277] width 228 height 22
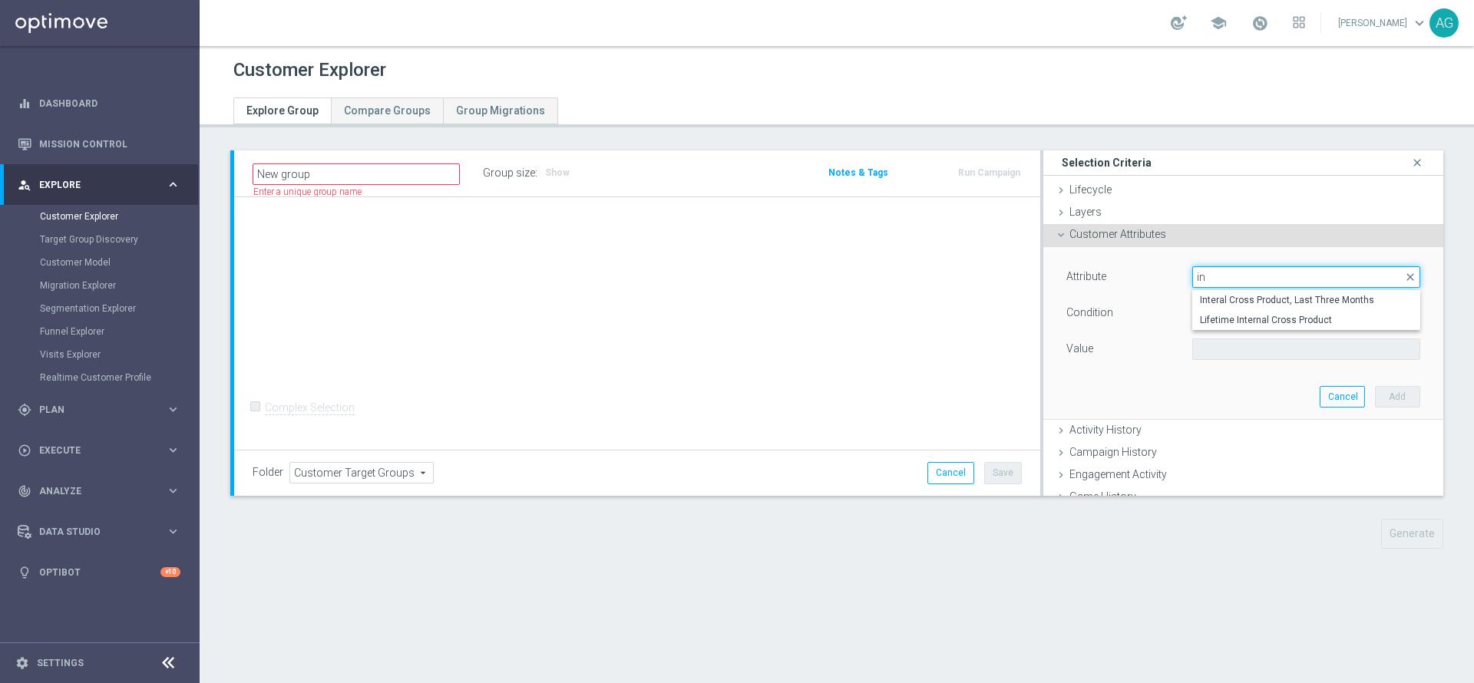
type input "i"
type input "id"
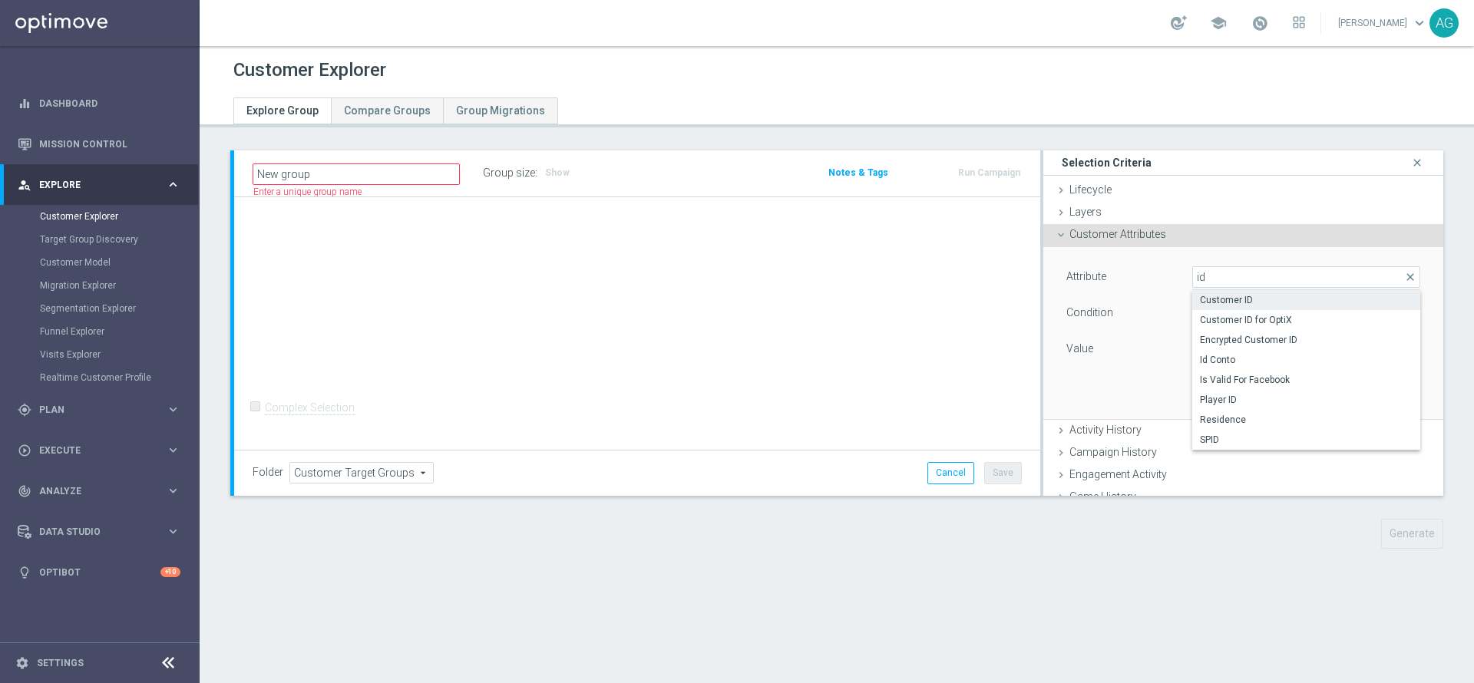
click at [1214, 291] on label "Customer ID" at bounding box center [1307, 300] width 228 height 20
type input "Customer ID"
type input "="
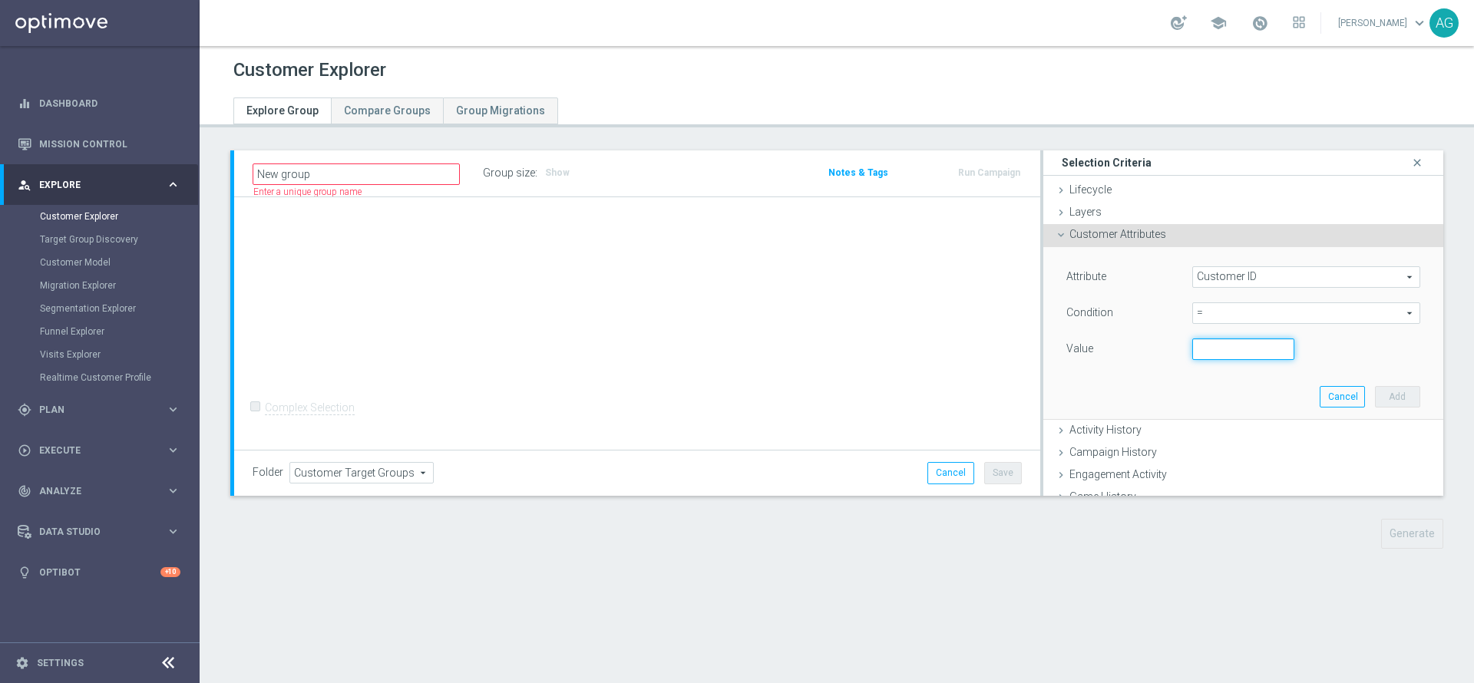
click at [1193, 350] on input "number" at bounding box center [1244, 350] width 103 height 22
paste input "3016527"
type input "3016527"
click at [1338, 391] on div "Cancel Add" at bounding box center [1370, 397] width 101 height 22
click at [1375, 393] on button "Add" at bounding box center [1397, 397] width 45 height 22
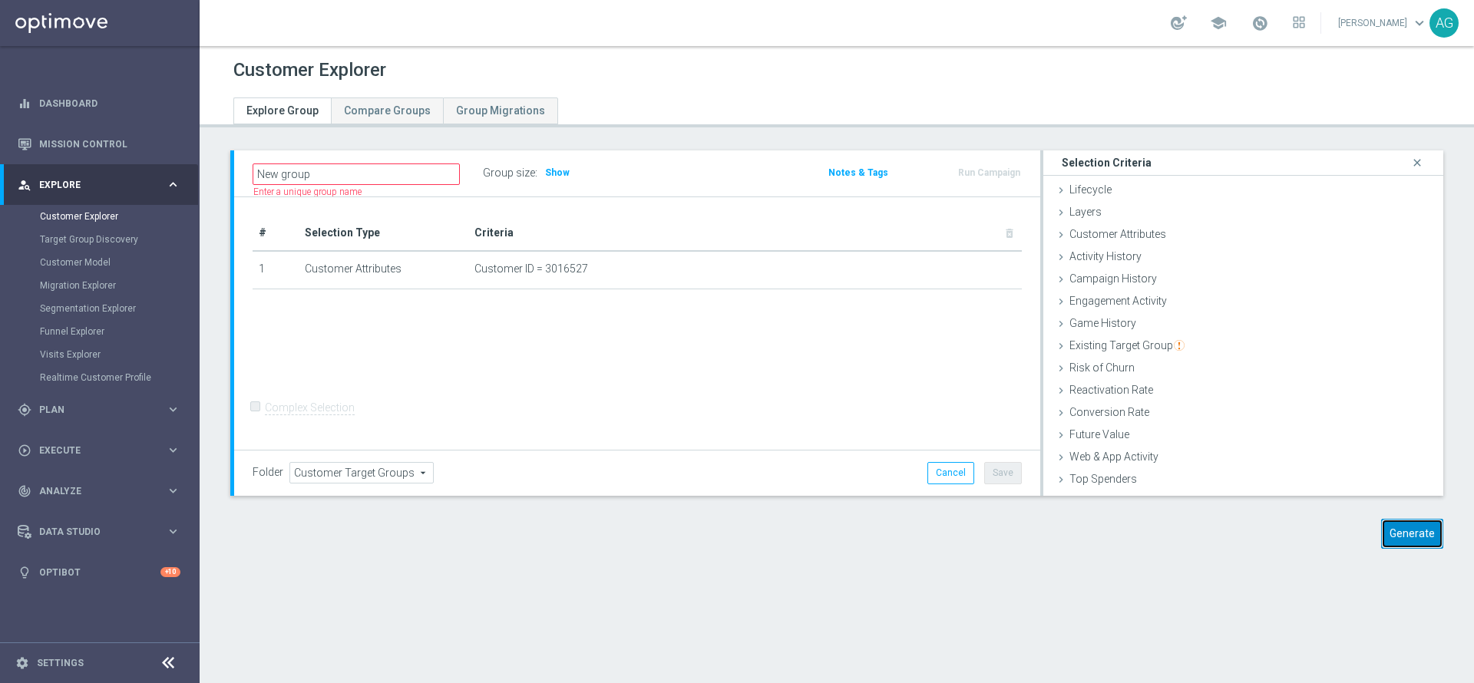
click at [1415, 526] on button "Generate" at bounding box center [1412, 534] width 62 height 30
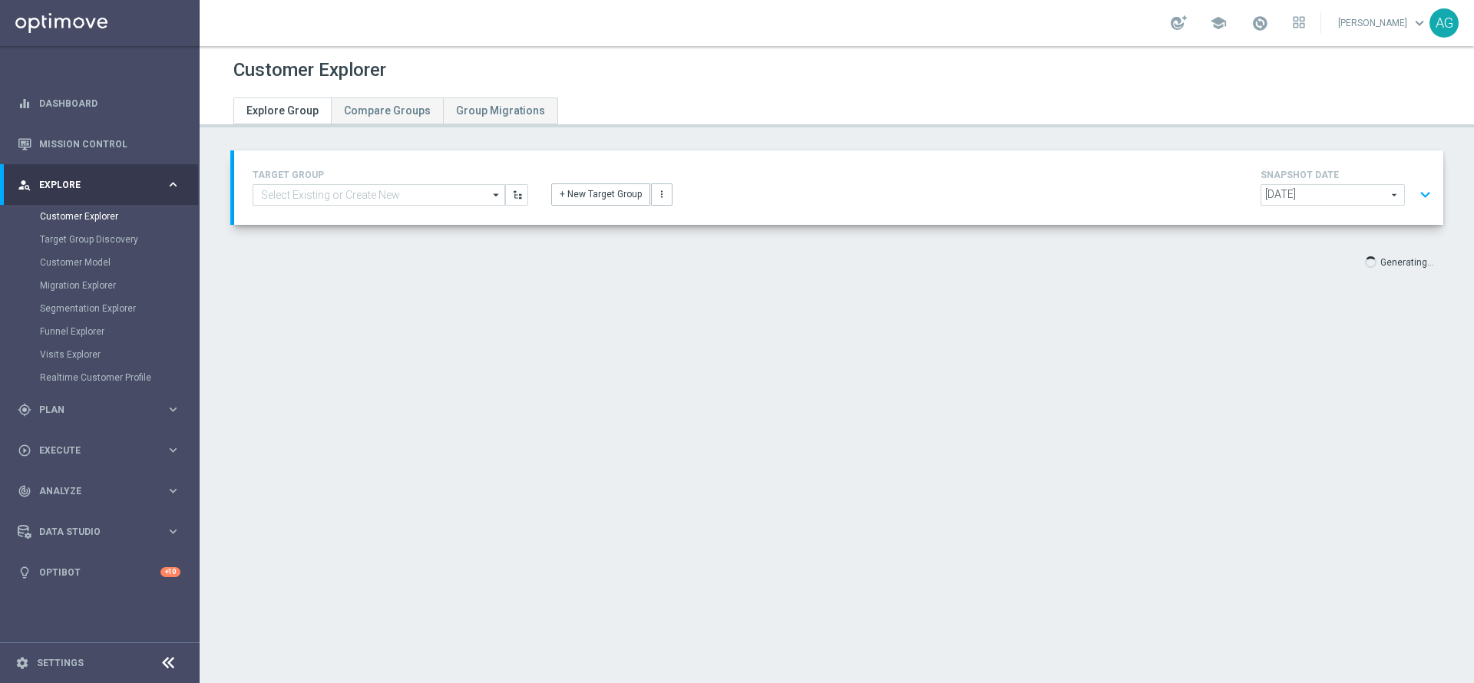
scroll to position [28, 0]
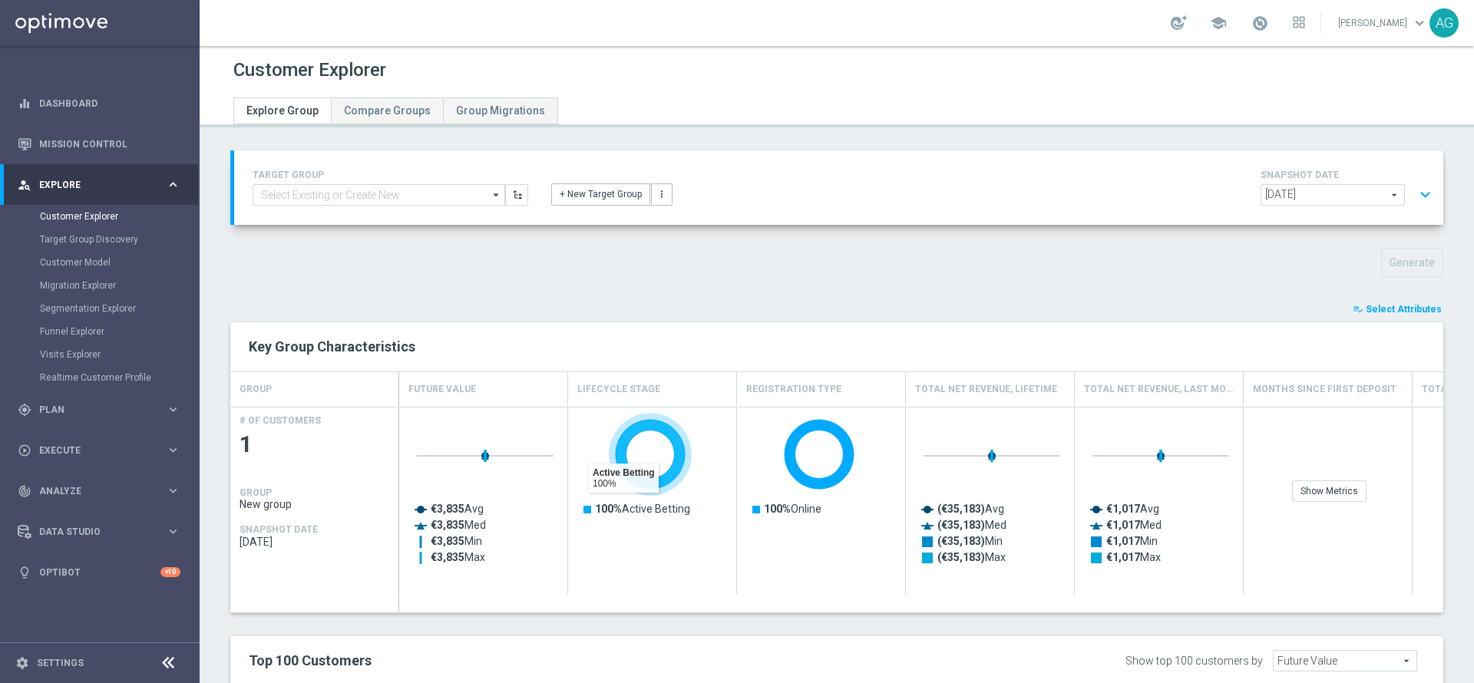
click at [591, 317] on div "playlist_add_check Select Attributes" at bounding box center [837, 309] width 1236 height 17
click at [591, 260] on div "Generate" at bounding box center [837, 263] width 1236 height 30
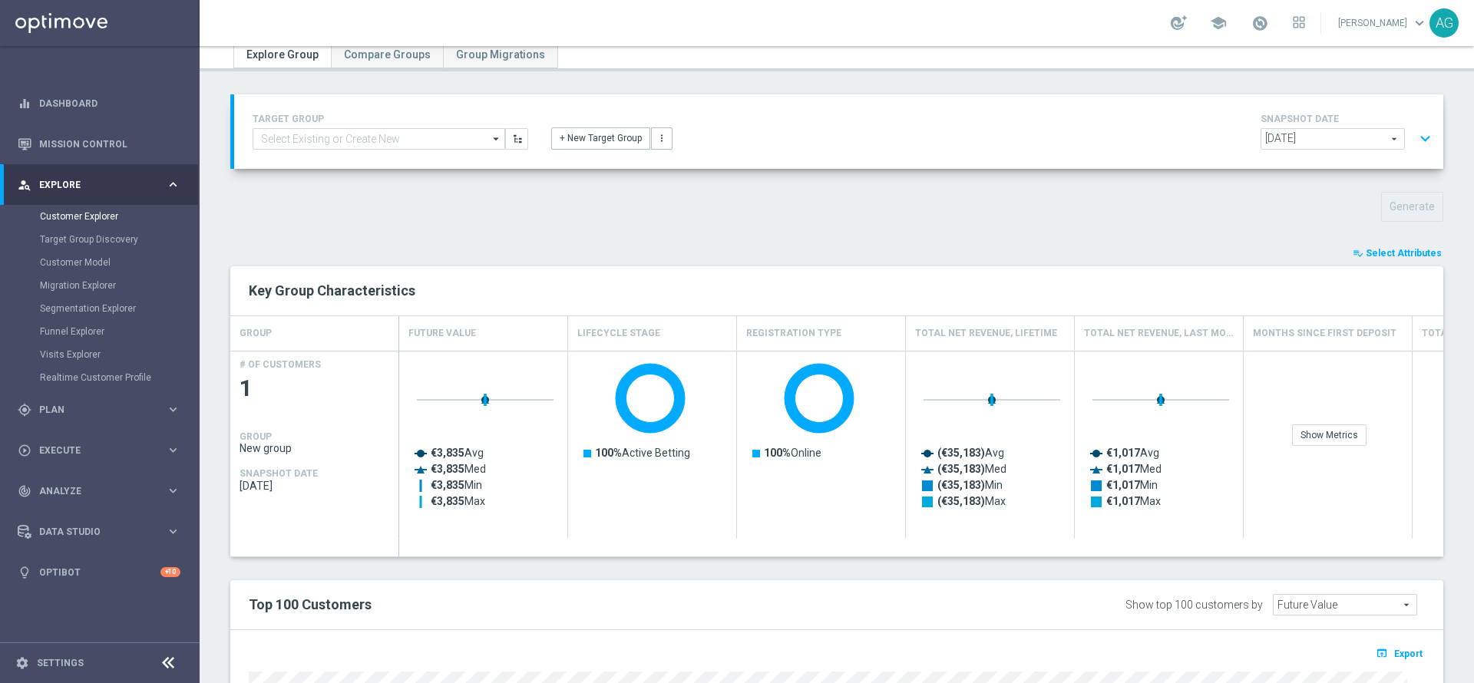
scroll to position [0, 0]
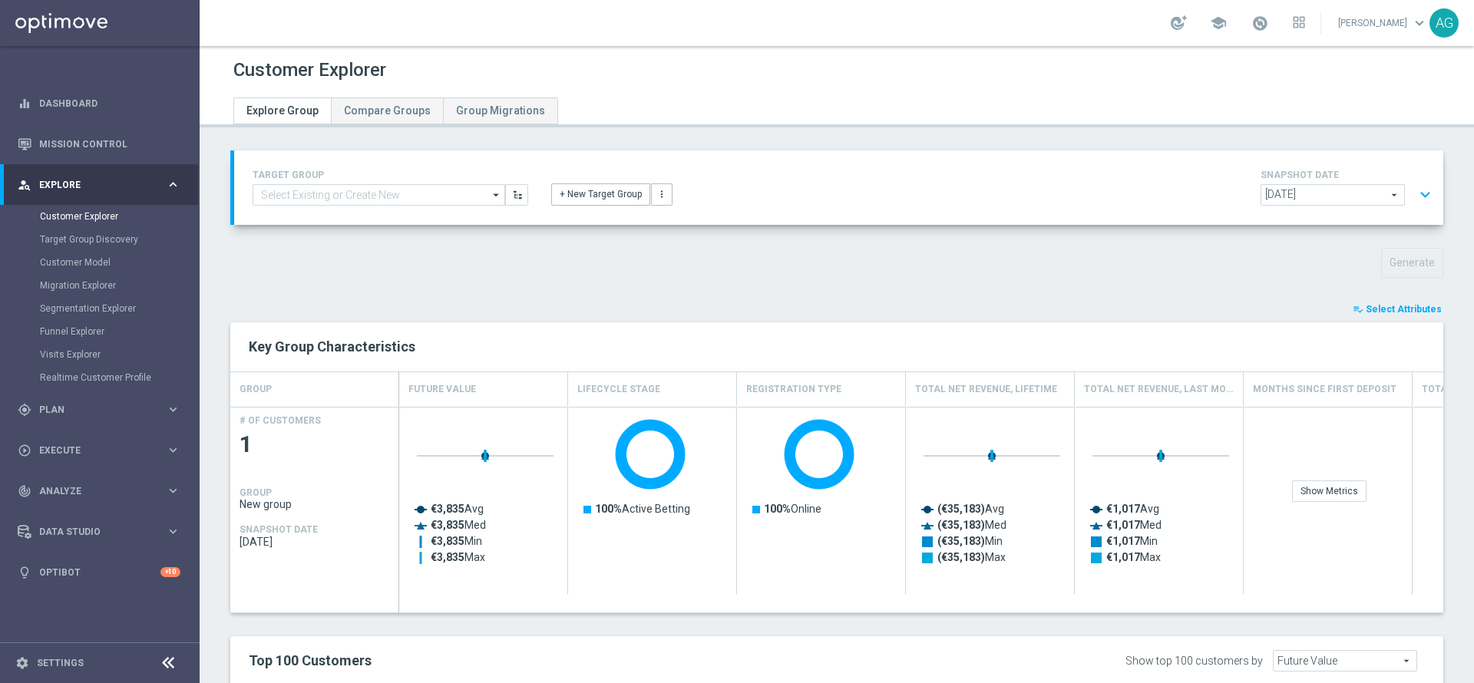
click at [1367, 316] on button "playlist_add_check Select Attributes" at bounding box center [1397, 309] width 92 height 17
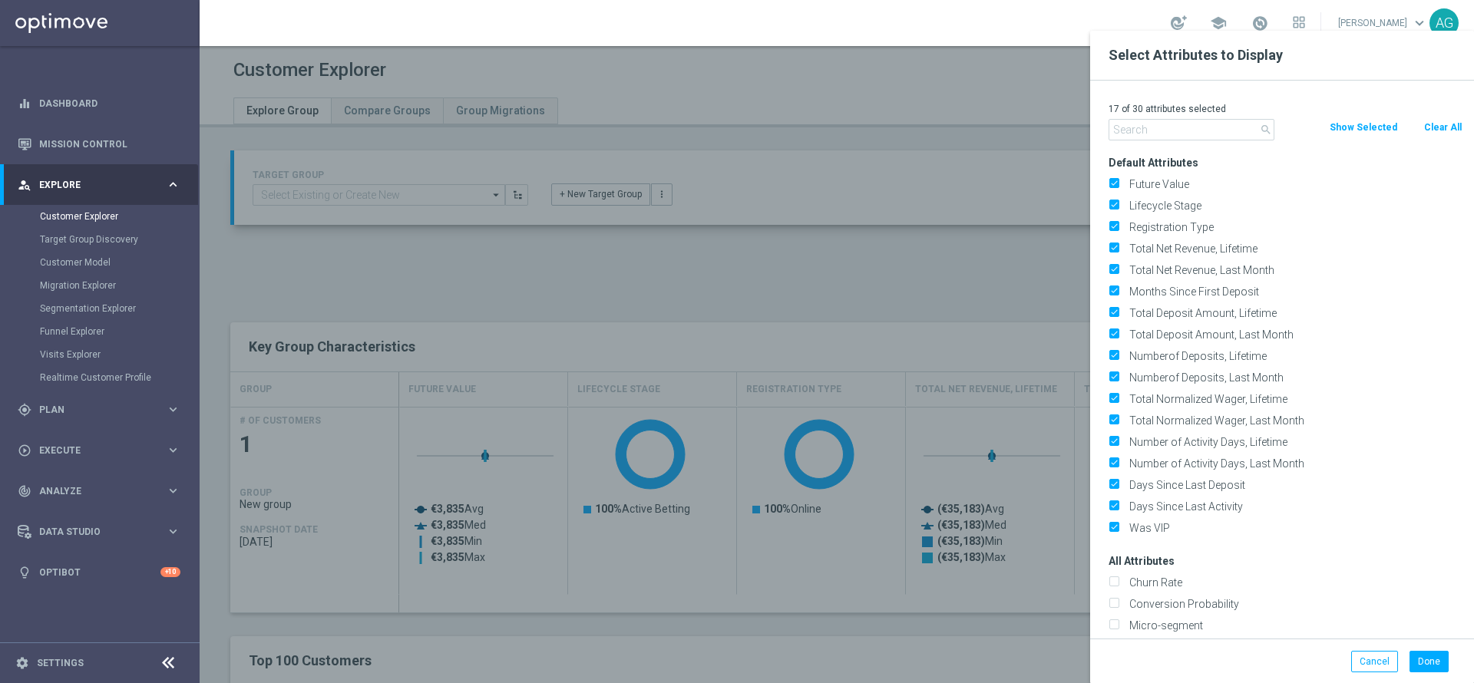
click at [1431, 127] on button "Clear All" at bounding box center [1443, 127] width 41 height 17
checkbox input "false"
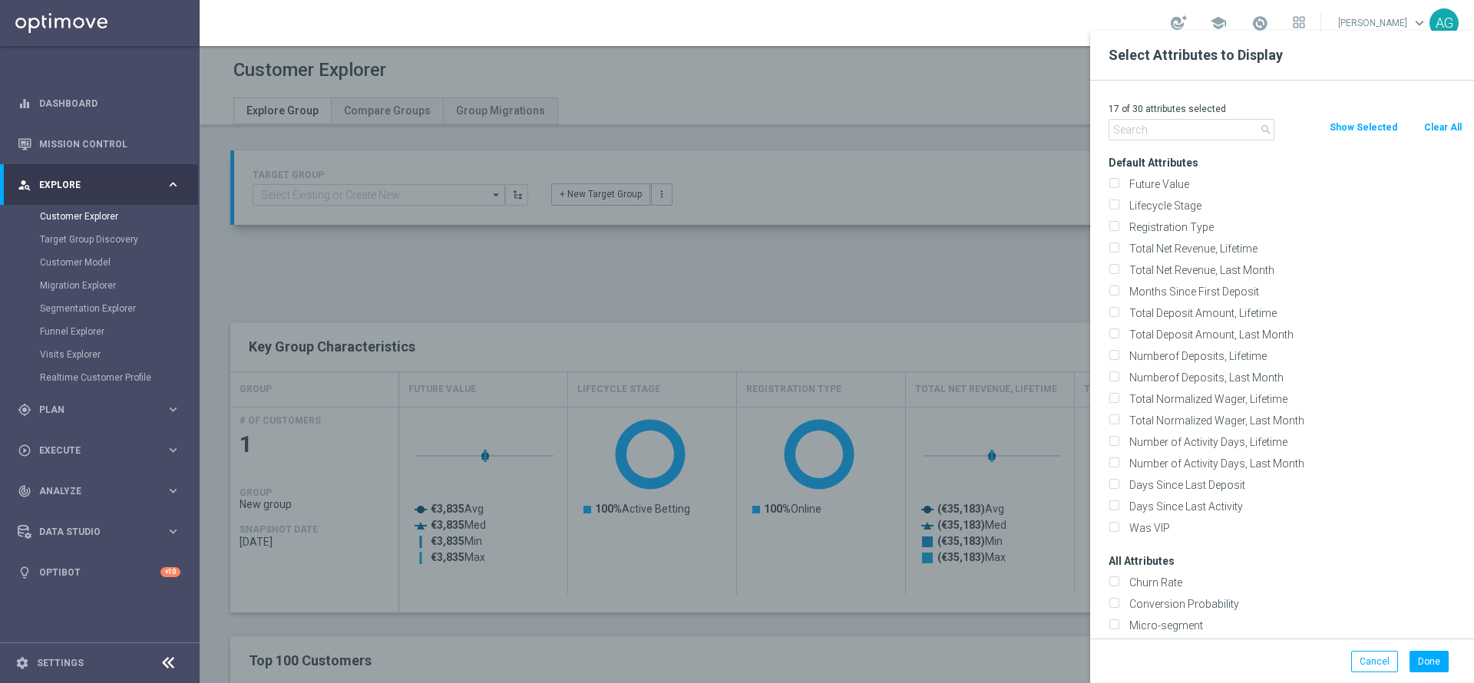
checkbox input "false"
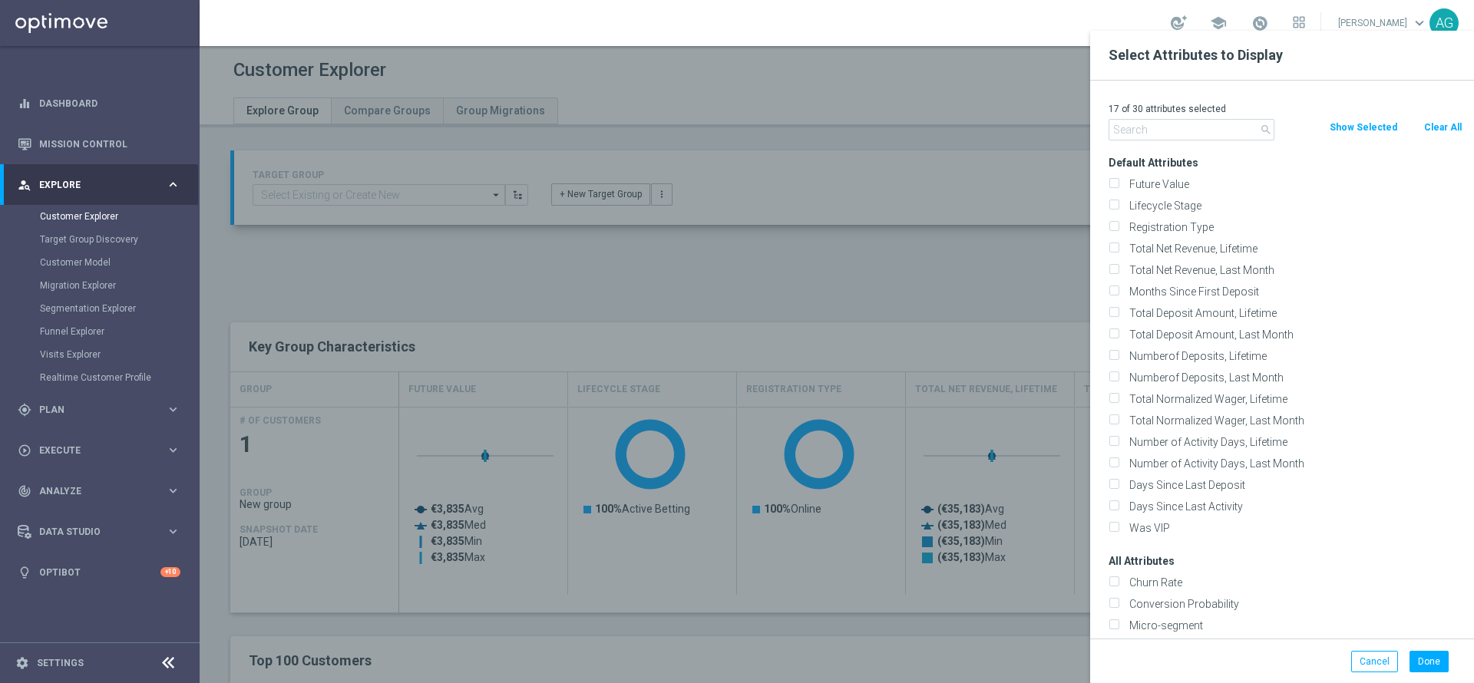
checkbox input "false"
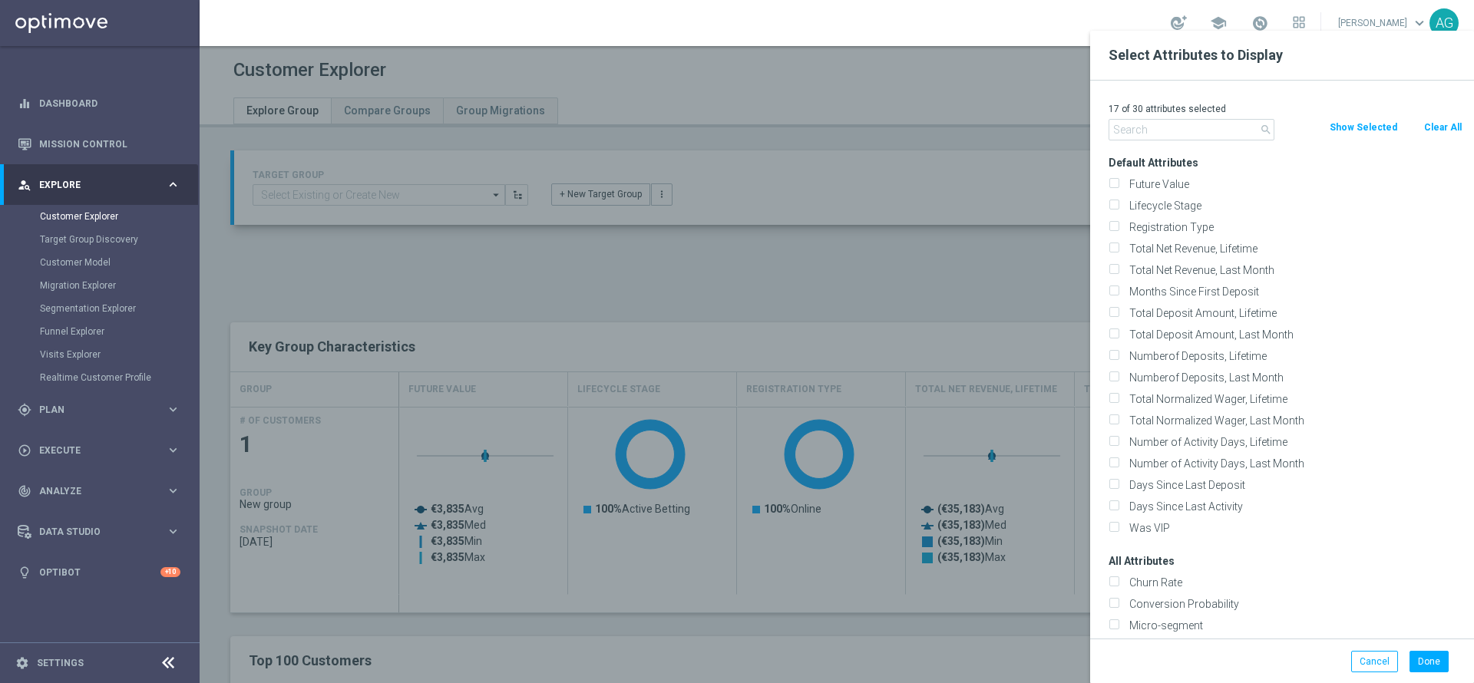
checkbox input "false"
click at [1218, 125] on input "text" at bounding box center [1192, 130] width 166 height 22
type input "i"
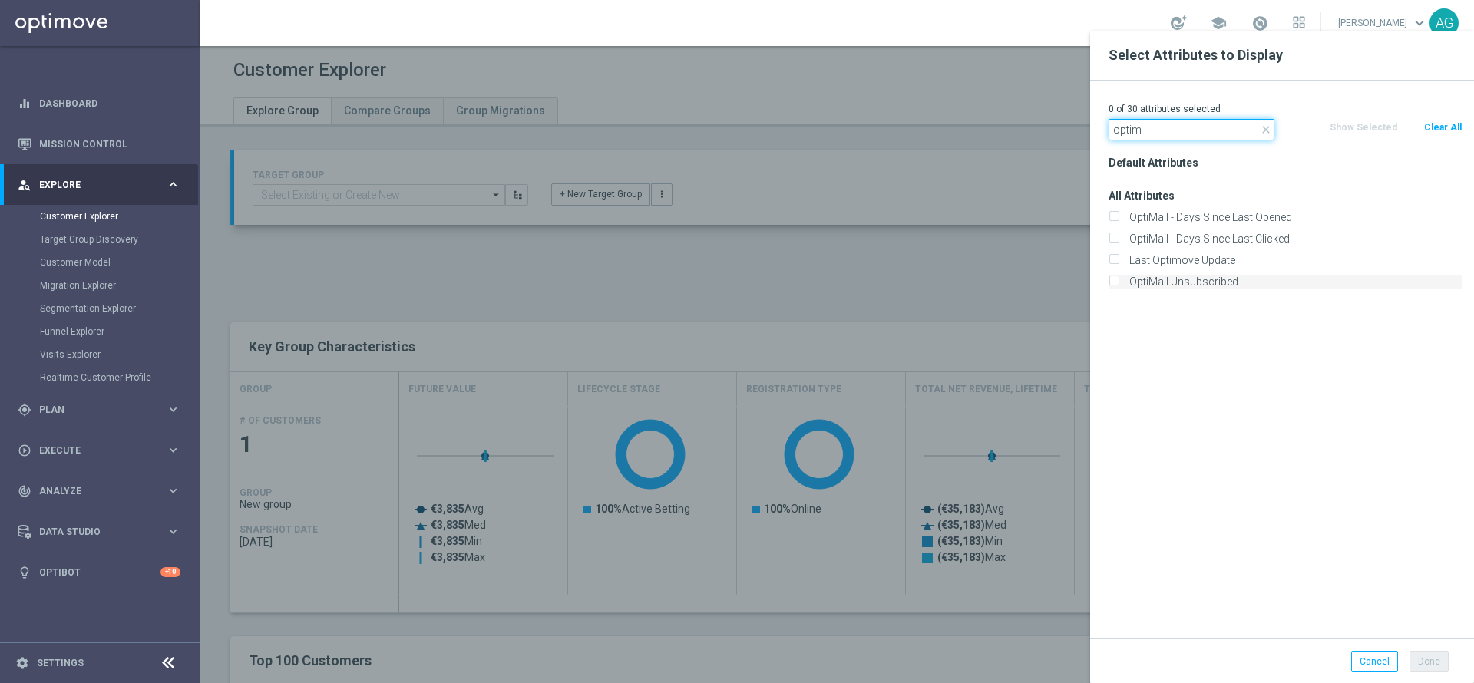
type input "optim"
click at [1199, 283] on label "OptiMail Unsubscribed" at bounding box center [1293, 282] width 339 height 14
click at [1119, 283] on input "OptiMail Unsubscribed" at bounding box center [1114, 284] width 10 height 10
checkbox input "true"
click at [1424, 656] on button "Done" at bounding box center [1429, 662] width 39 height 22
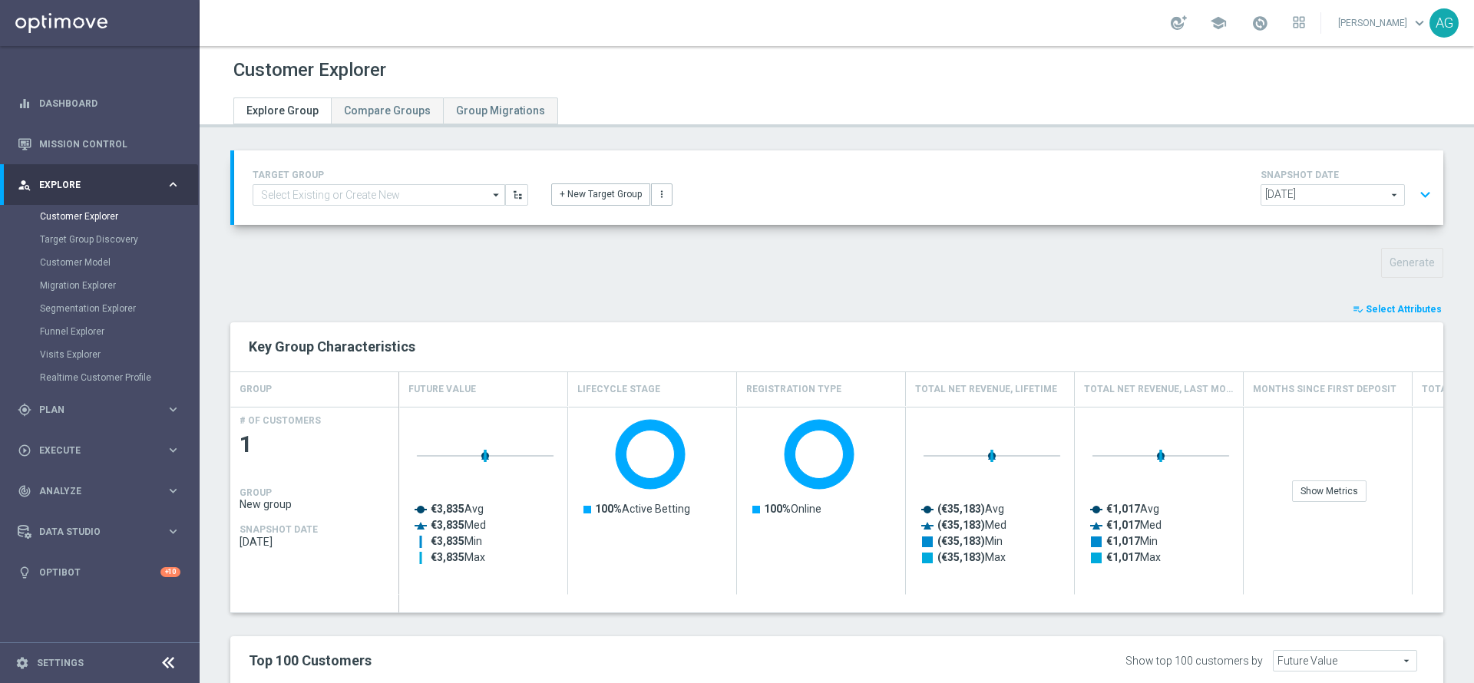
type input "Search"
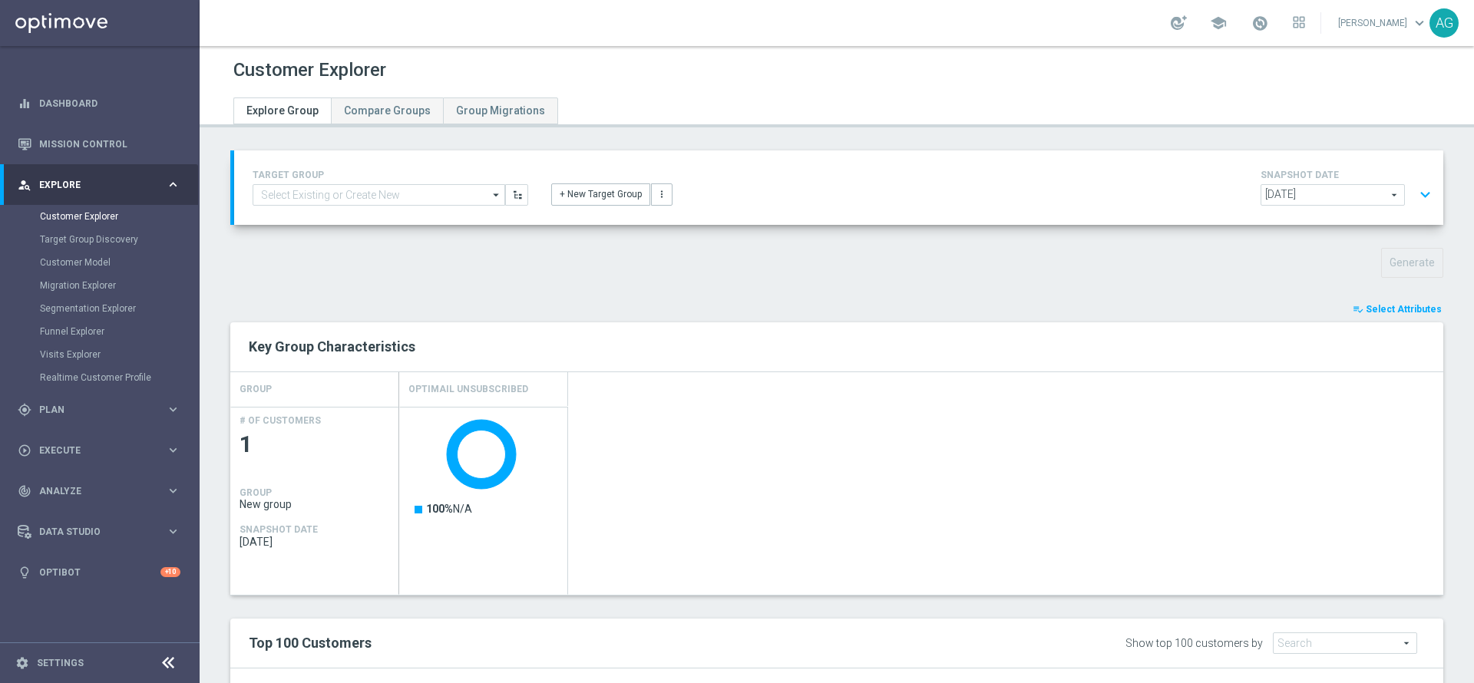
click at [1414, 197] on button "expand_more" at bounding box center [1425, 194] width 22 height 29
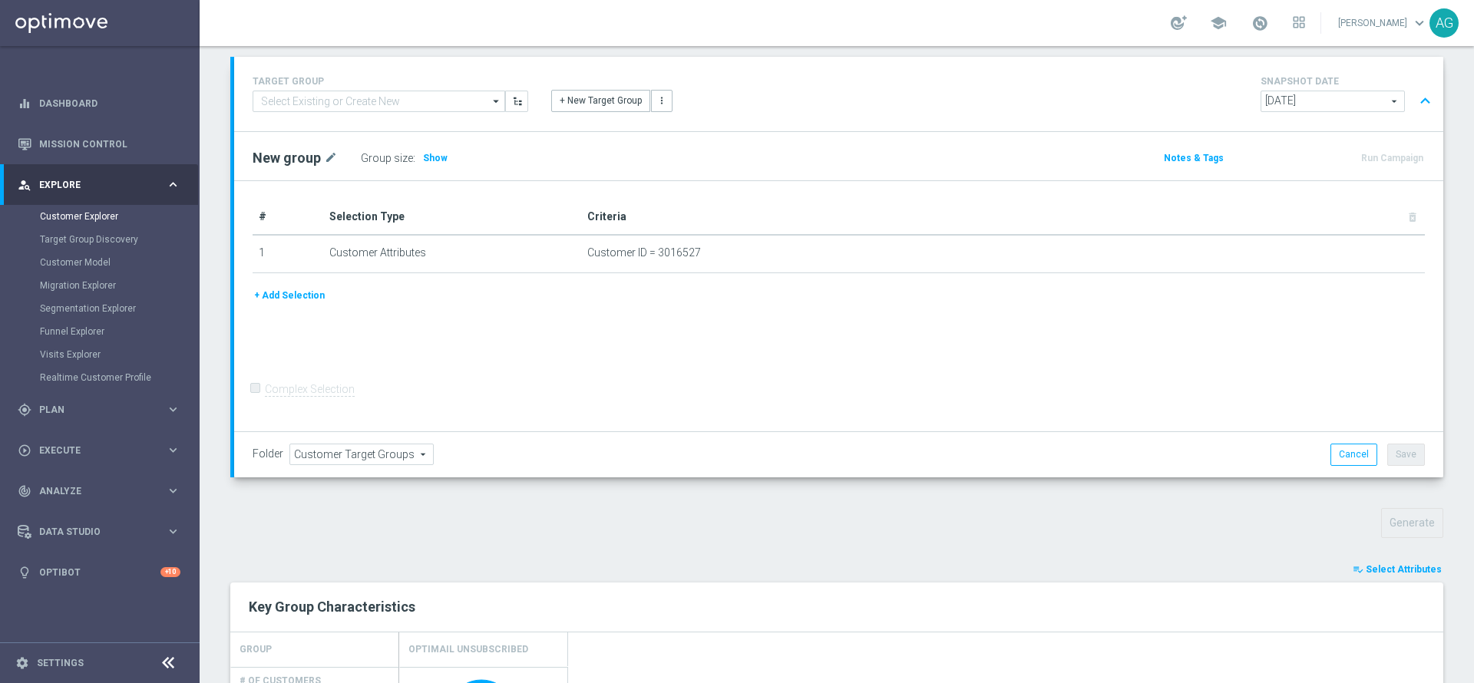
scroll to position [115, 0]
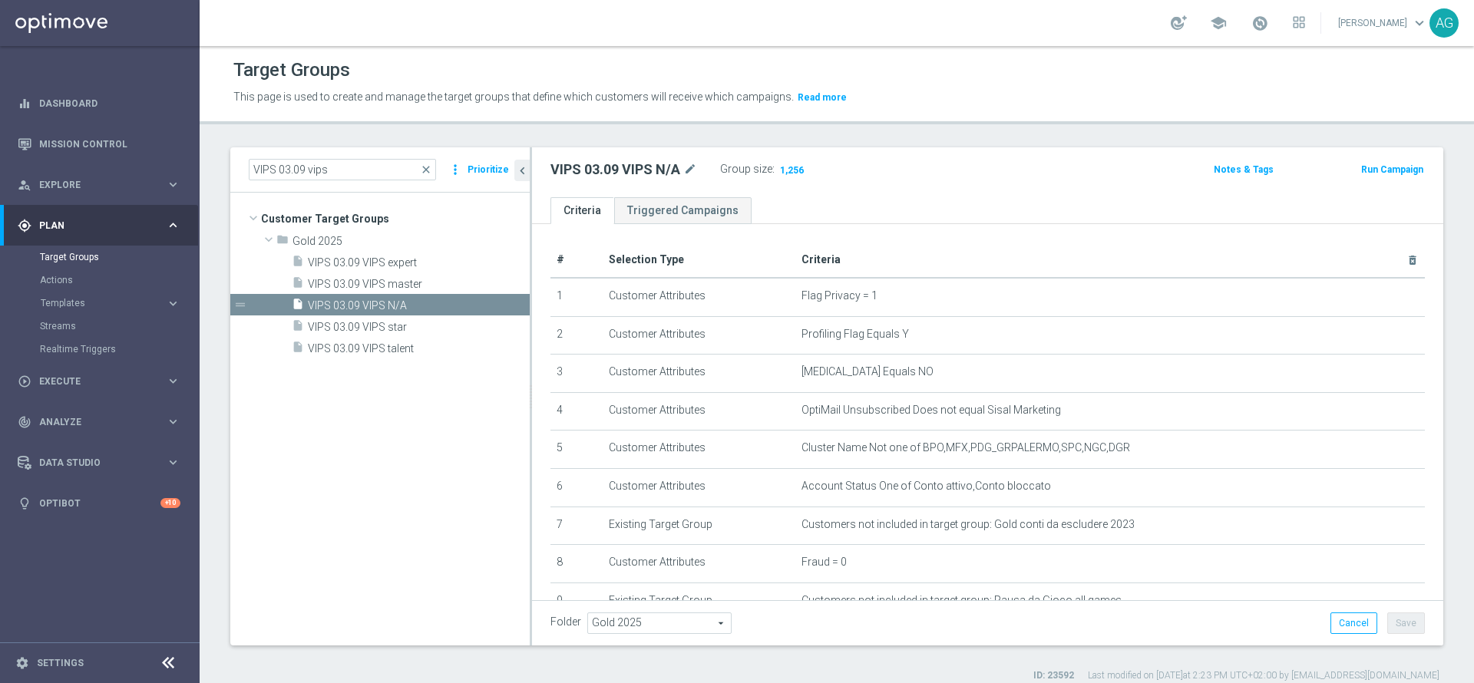
scroll to position [334, 0]
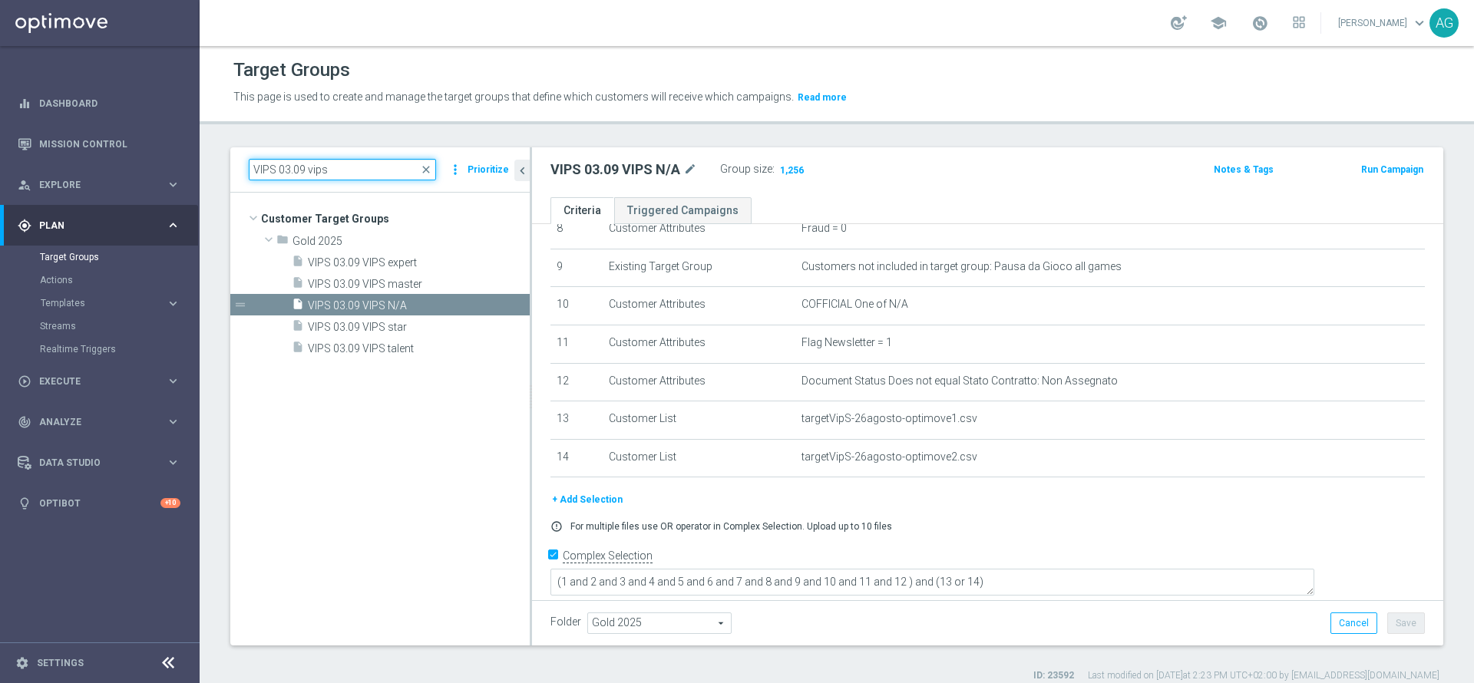
click at [340, 178] on input "VIPS 03.09 vips" at bounding box center [342, 170] width 187 height 22
drag, startPoint x: 354, startPoint y: 164, endPoint x: 178, endPoint y: 184, distance: 177.0
click at [180, 184] on main "equalizer Dashboard Mission Control" at bounding box center [737, 341] width 1474 height 683
paste input "09.09 Extra Target&Leo- DEM SI"
type input "09.09 Extra Target&Leo- DEM SI"
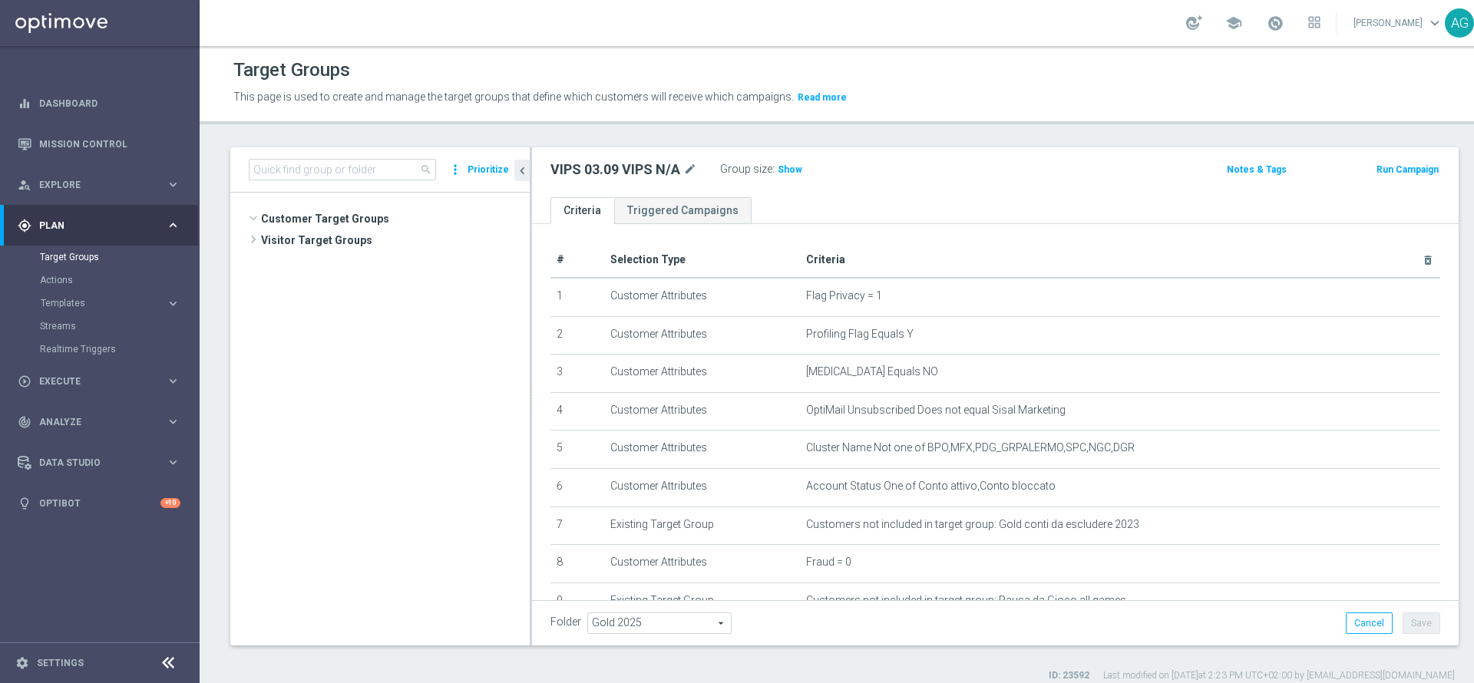
scroll to position [15107, 0]
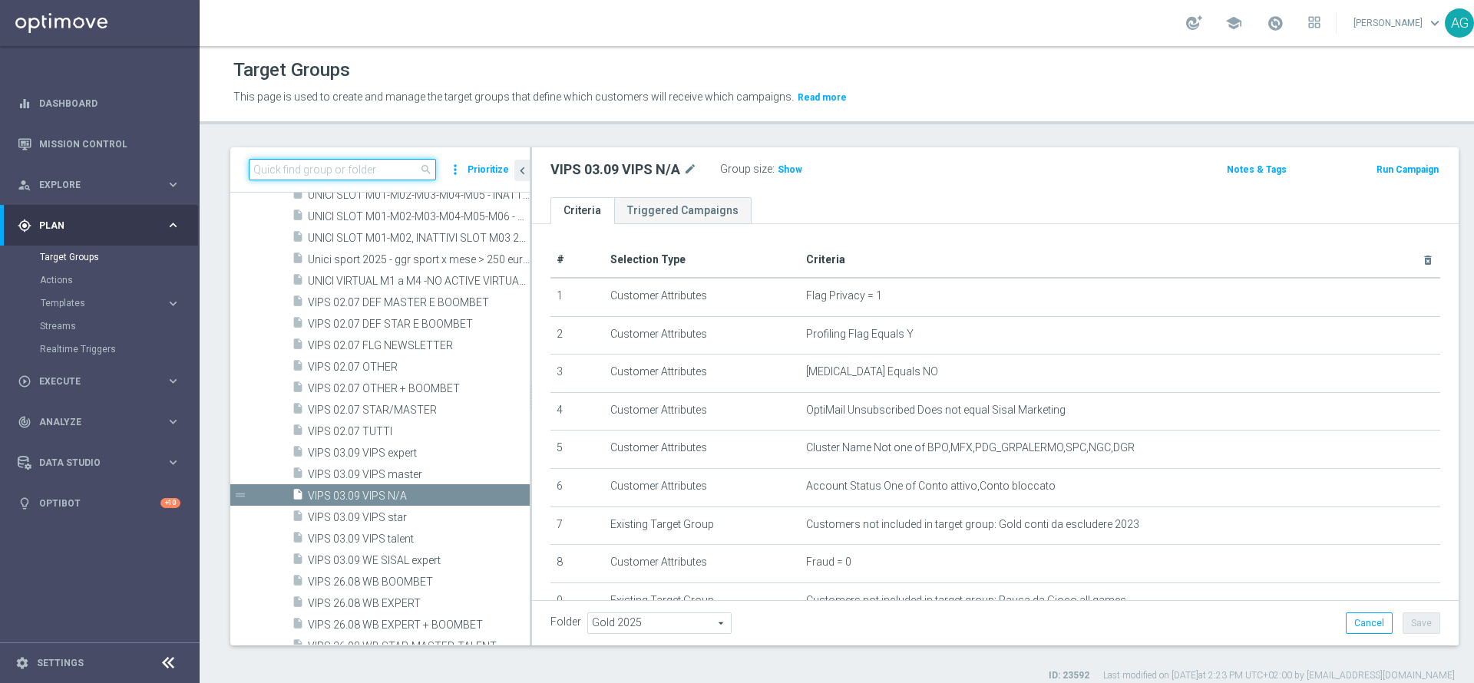
click at [342, 170] on input at bounding box center [342, 170] width 187 height 22
paste input "09.09 Extra Target&Leo- DEM SI"
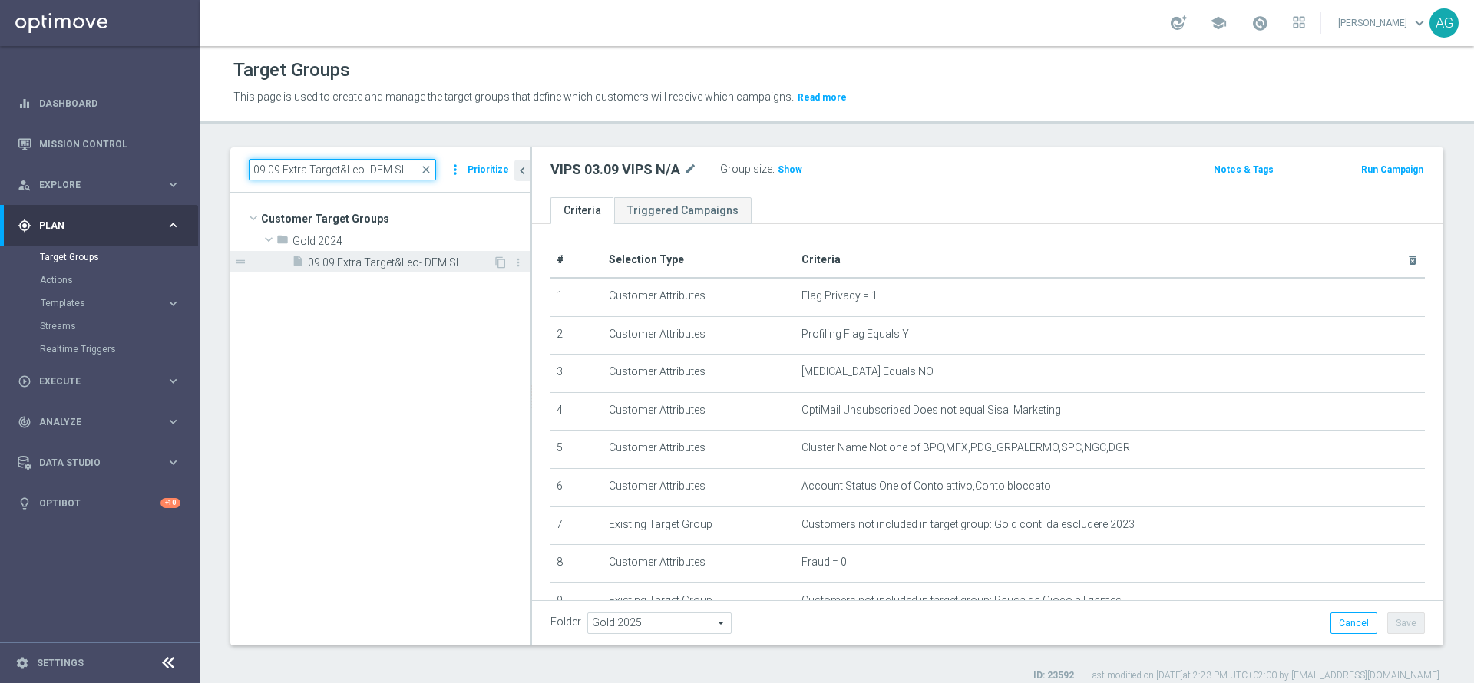
type input "09.09 Extra Target&Leo- DEM SI"
click at [378, 259] on span "09.09 Extra Target&Leo- DEM SI" at bounding box center [400, 262] width 185 height 13
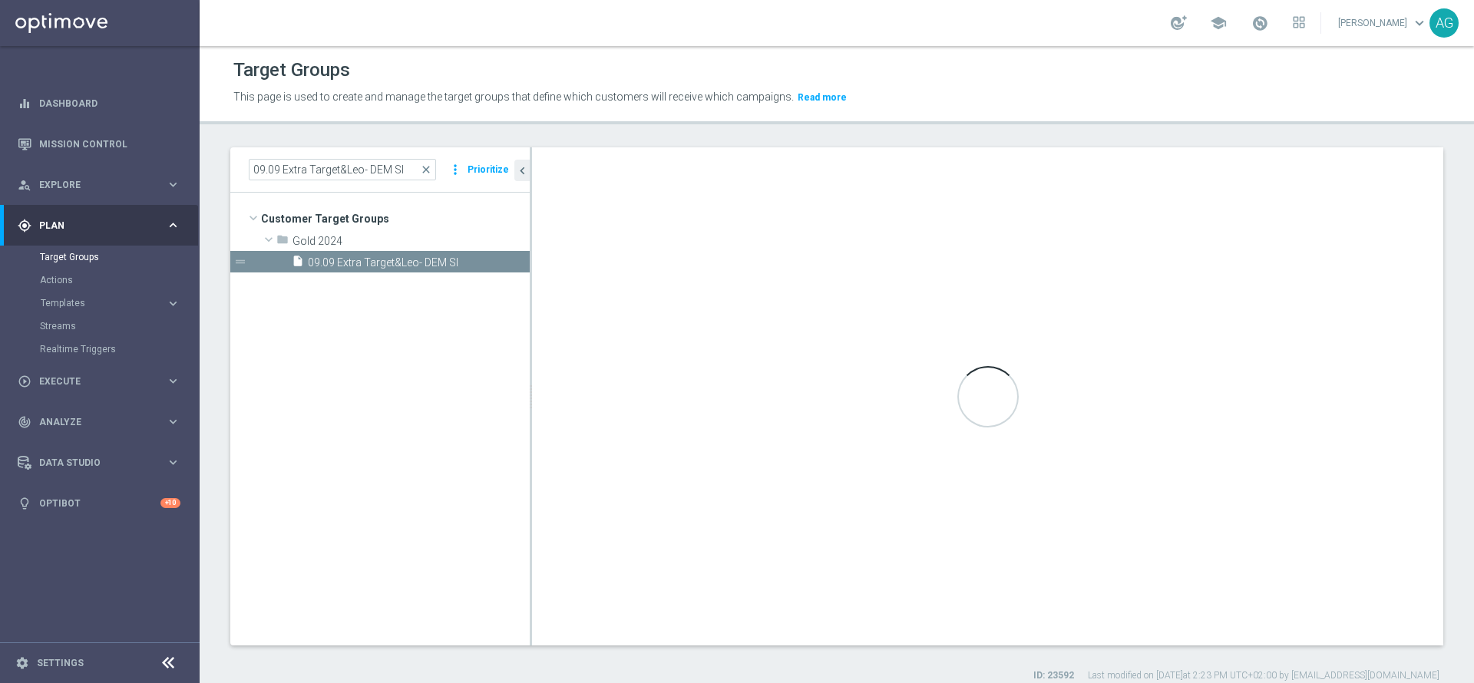
type textarea "(1 and 2 and 3 and 4 and 5 and 6 and 7 and 8 and 9 and 10)"
type input "Gold 2024"
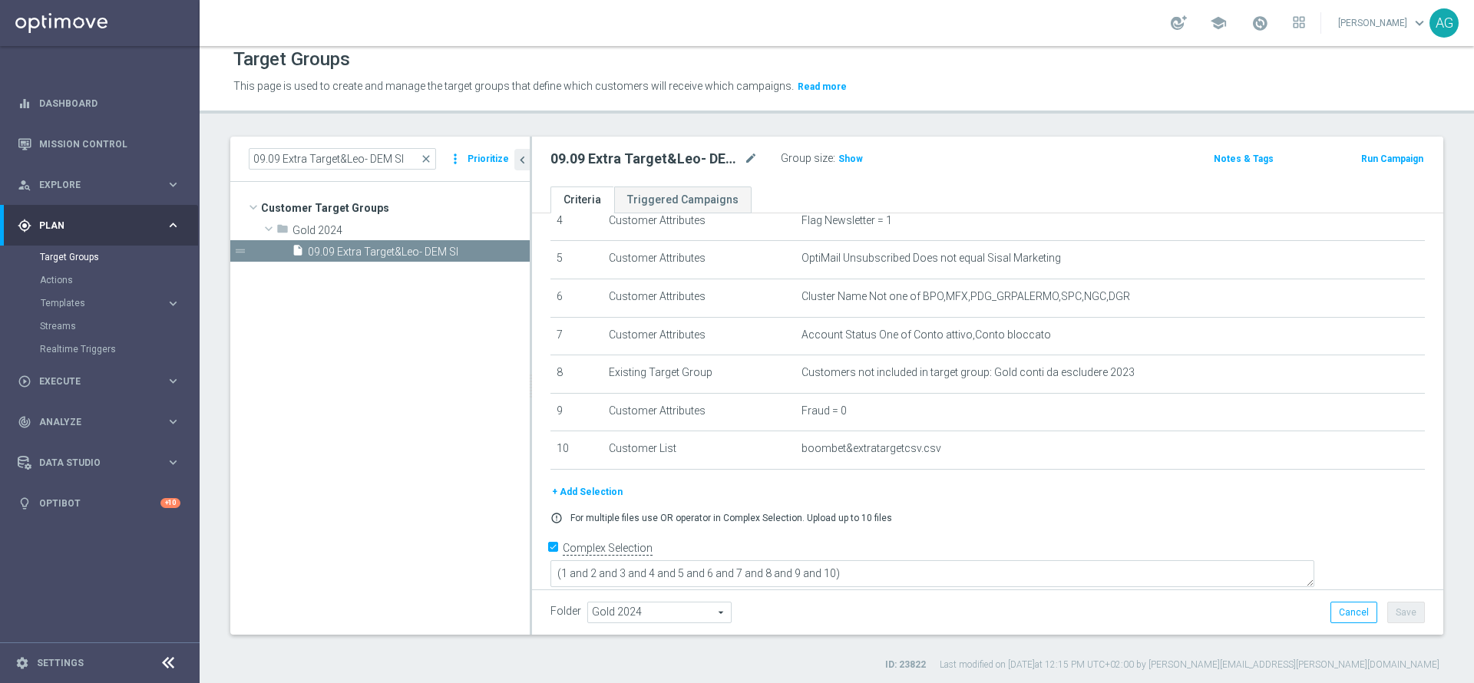
scroll to position [14, 0]
click at [847, 163] on h3 "Show" at bounding box center [851, 155] width 28 height 17
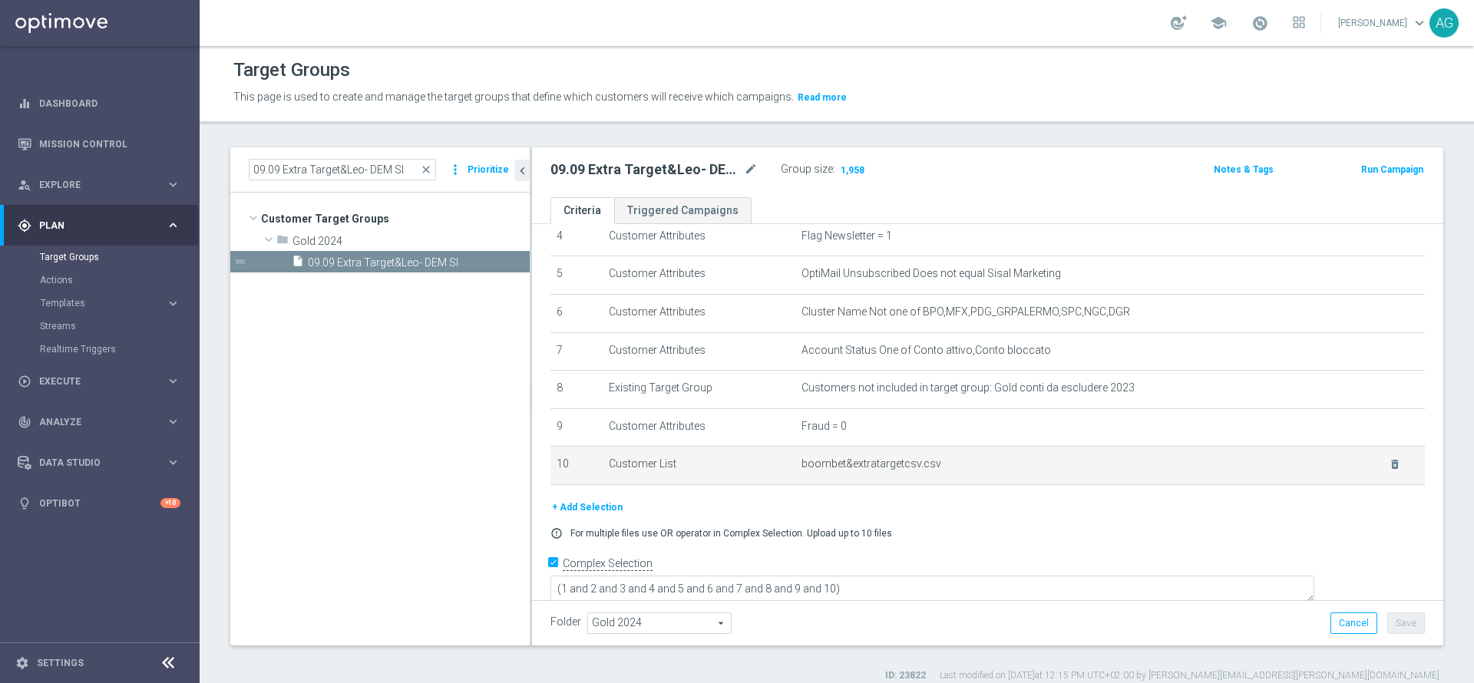
scroll to position [177, 0]
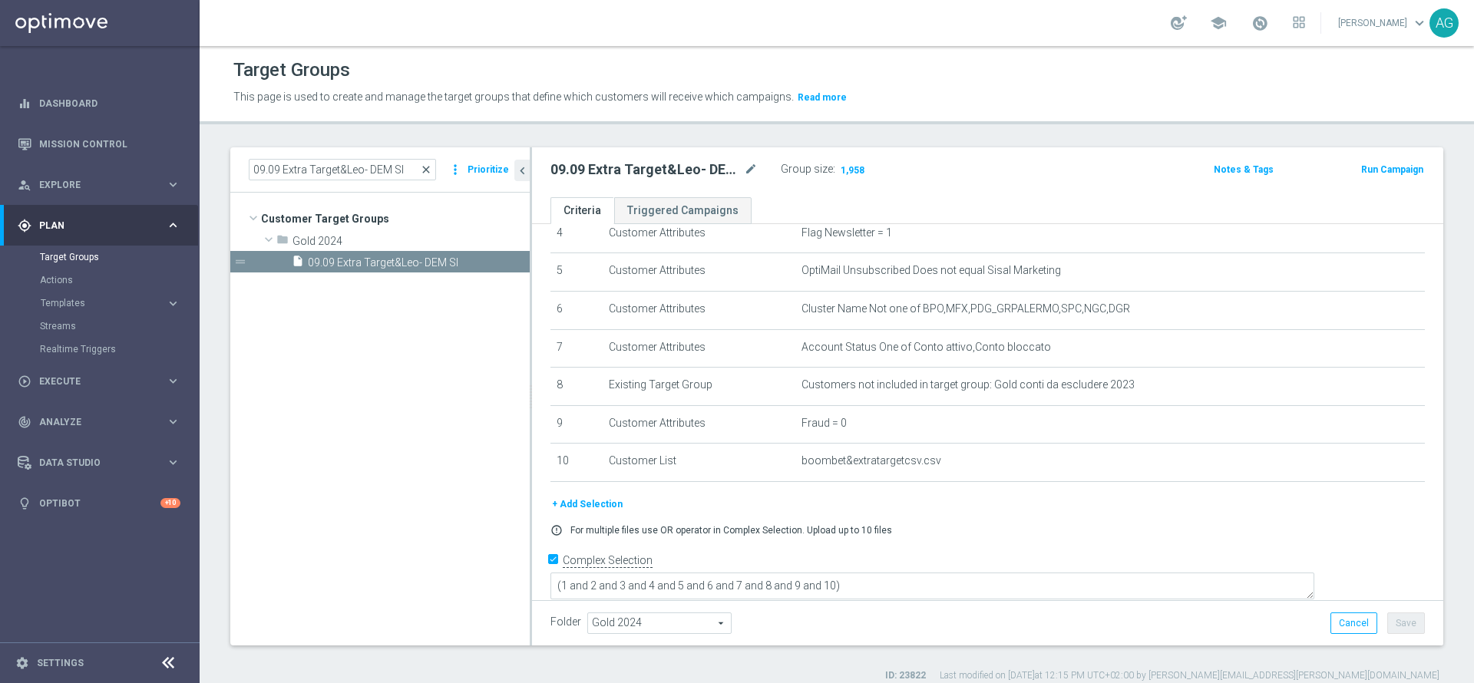
click at [423, 165] on span "close" at bounding box center [426, 170] width 12 height 12
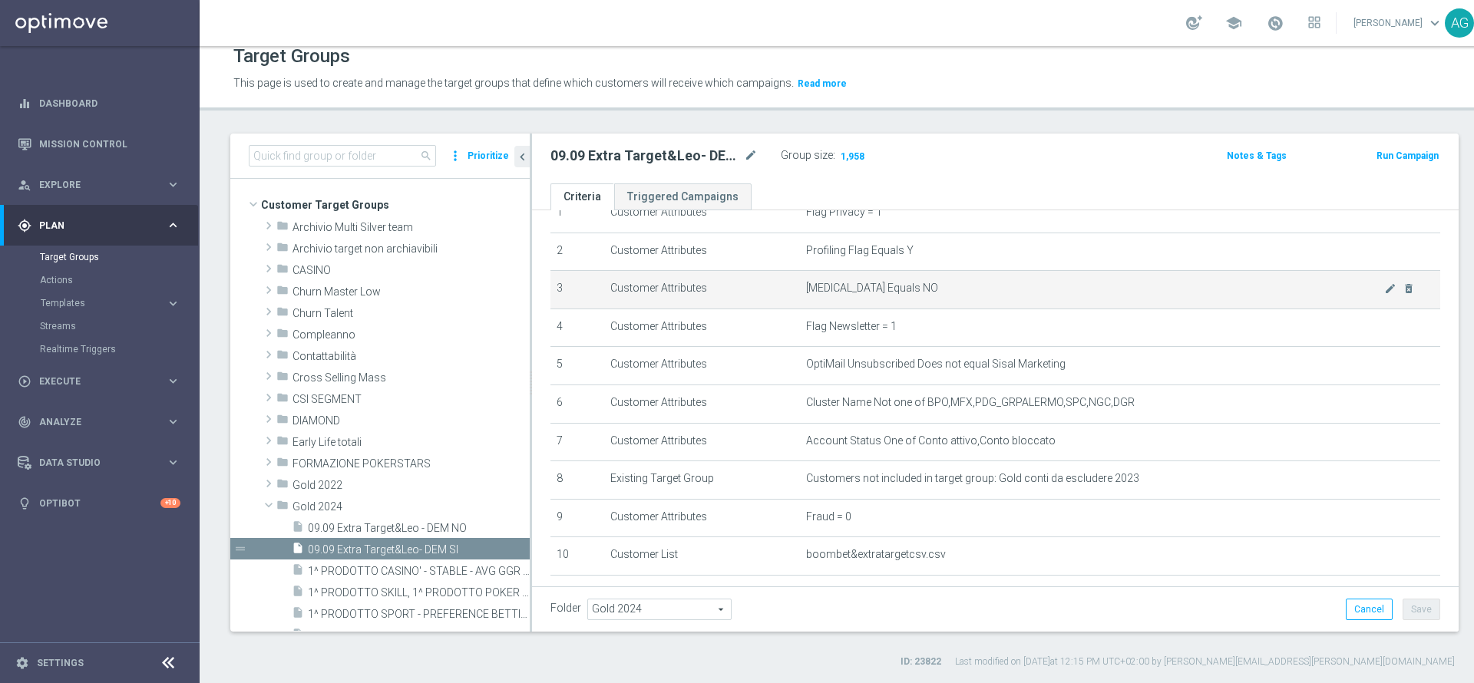
scroll to position [0, 0]
